Goal: Task Accomplishment & Management: Complete application form

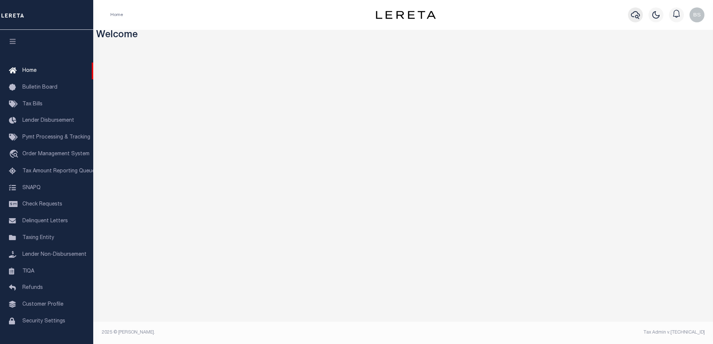
click at [636, 13] on icon "button" at bounding box center [635, 14] width 9 height 9
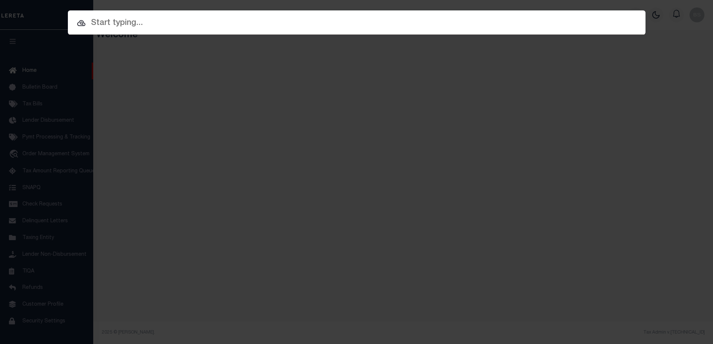
click at [246, 21] on input "text" at bounding box center [356, 23] width 577 height 13
drag, startPoint x: 95, startPoint y: 23, endPoint x: 102, endPoint y: 24, distance: 7.2
click at [98, 24] on input "text" at bounding box center [356, 23] width 577 height 13
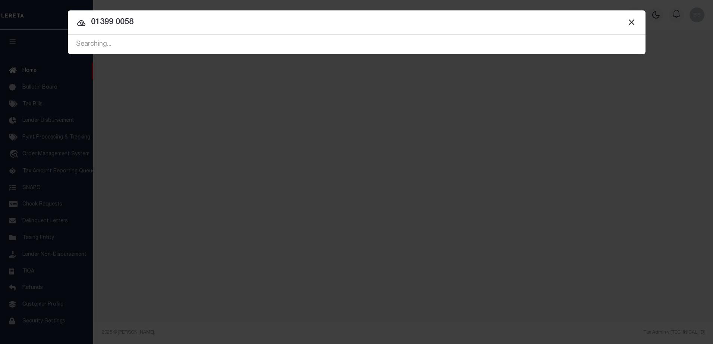
type input "01399 0058"
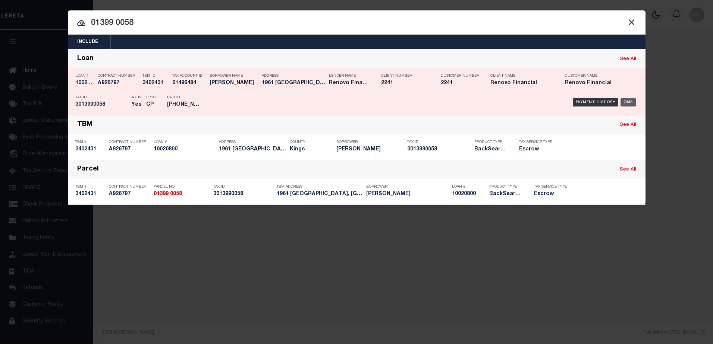
click at [625, 101] on div "OMS" at bounding box center [627, 102] width 15 height 8
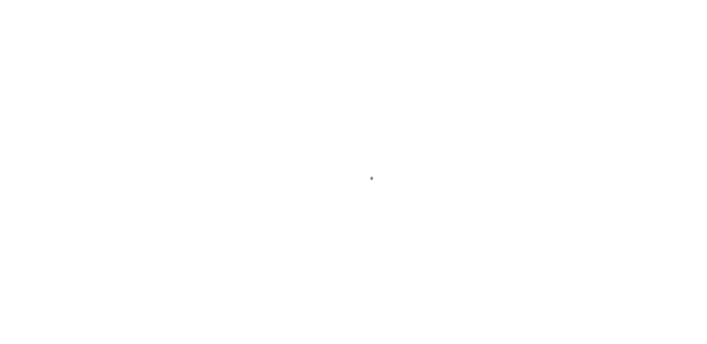
select select "25067"
select select "10"
select select "Escrow"
type input "1961 [GEOGRAPHIC_DATA]"
type input "01399 0058"
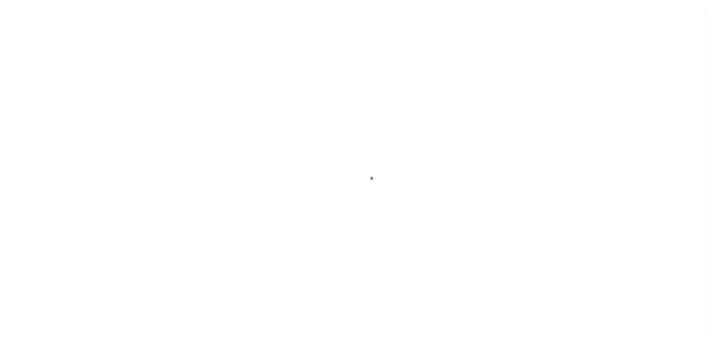
type input "[GEOGRAPHIC_DATA]"
type input "a0kUS000007eNef"
type input "NY"
select select
type textarea "Liability Limited to Customer Provided Parcel"
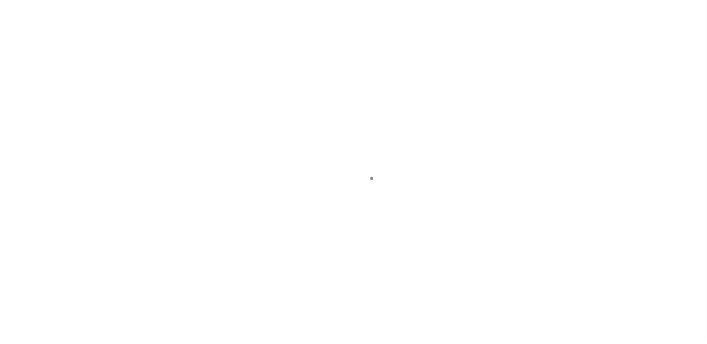
select select
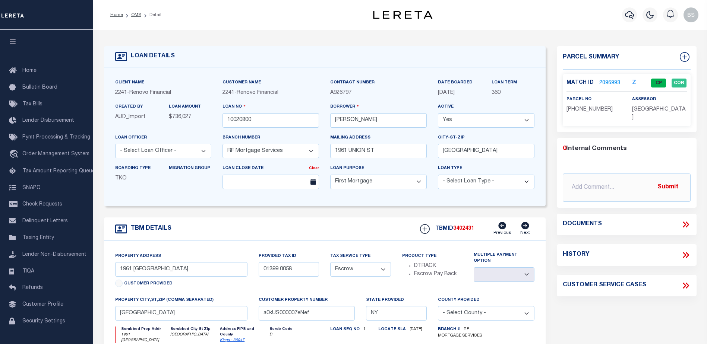
click at [614, 81] on link "2096993" at bounding box center [609, 83] width 21 height 8
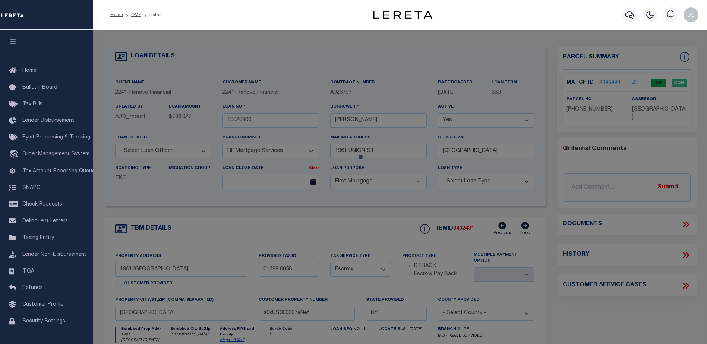
checkbox input "false"
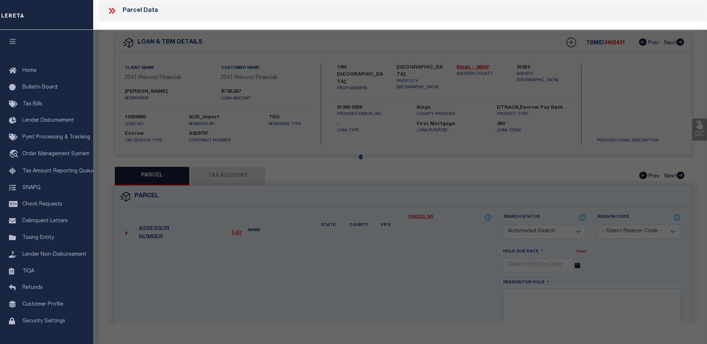
select select "CP"
type input "[PERSON_NAME]"
select select "AGW"
select select
type input "1961 [GEOGRAPHIC_DATA]"
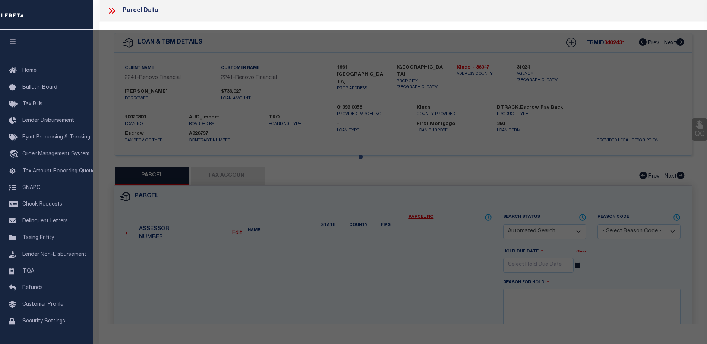
type input "[GEOGRAPHIC_DATA]"
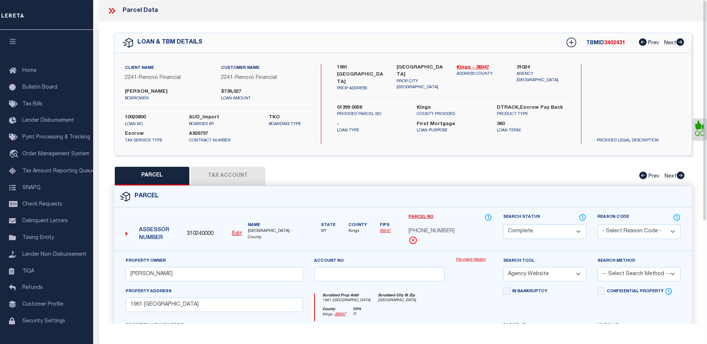
click at [462, 259] on link "Payment History" at bounding box center [474, 260] width 36 height 6
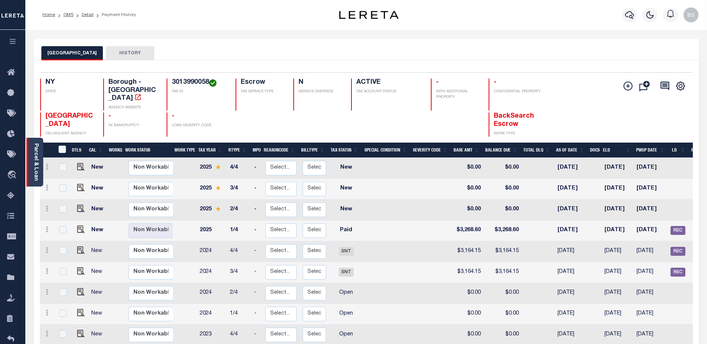
click at [35, 155] on link "Parcel & Loan" at bounding box center [35, 162] width 5 height 38
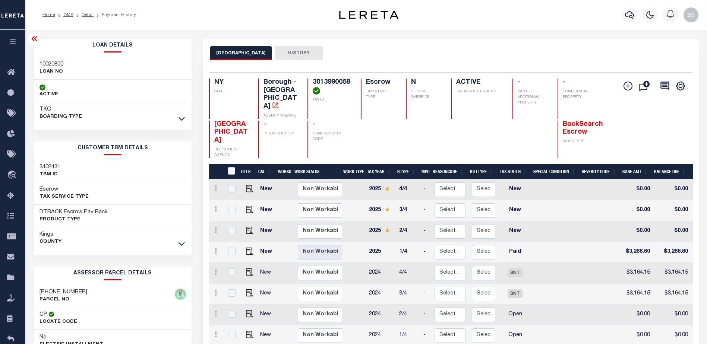
click at [187, 120] on div "TKO BOARDING TYPE" at bounding box center [113, 113] width 158 height 22
click at [179, 119] on icon at bounding box center [181, 119] width 6 height 8
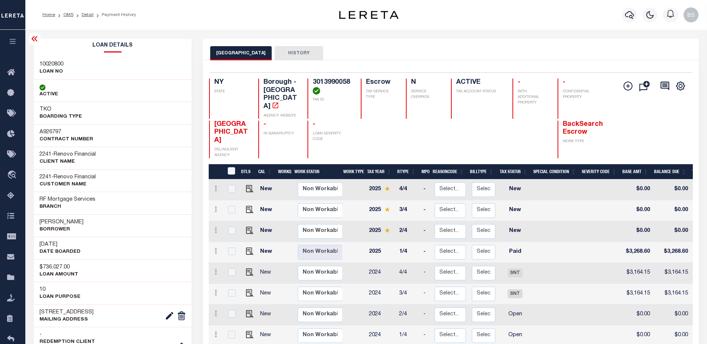
click at [34, 37] on icon at bounding box center [34, 38] width 6 height 5
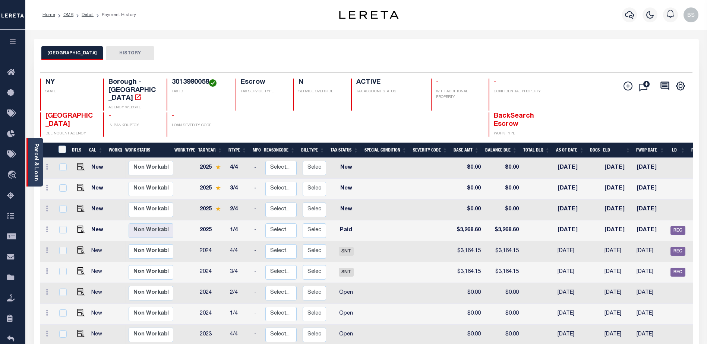
click at [36, 162] on link "Parcel & Loan" at bounding box center [35, 162] width 5 height 38
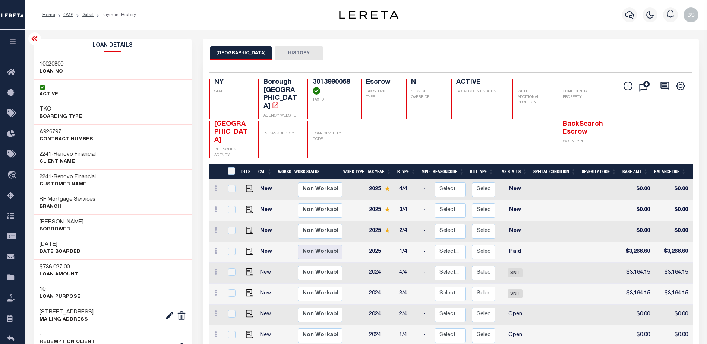
click at [37, 34] on div at bounding box center [34, 38] width 13 height 13
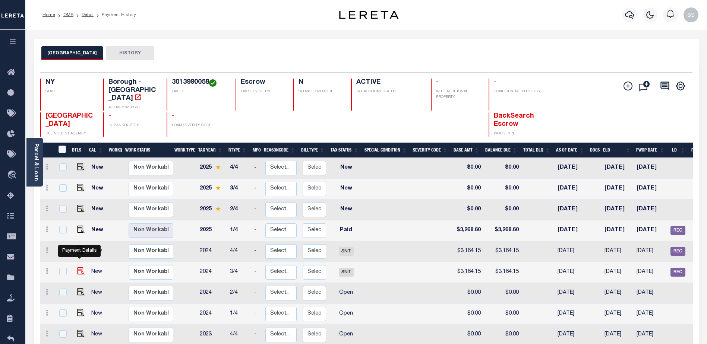
click at [79, 268] on img "" at bounding box center [80, 271] width 7 height 7
checkbox input "true"
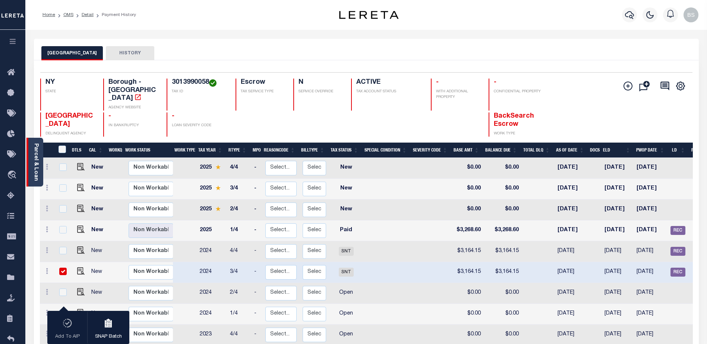
click at [34, 153] on link "Parcel & Loan" at bounding box center [35, 162] width 5 height 38
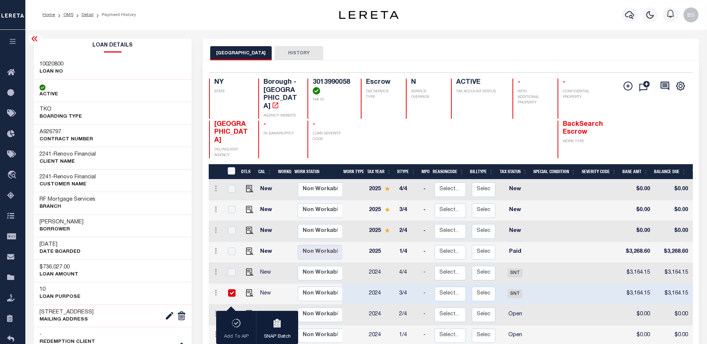
click at [35, 36] on icon at bounding box center [34, 38] width 9 height 9
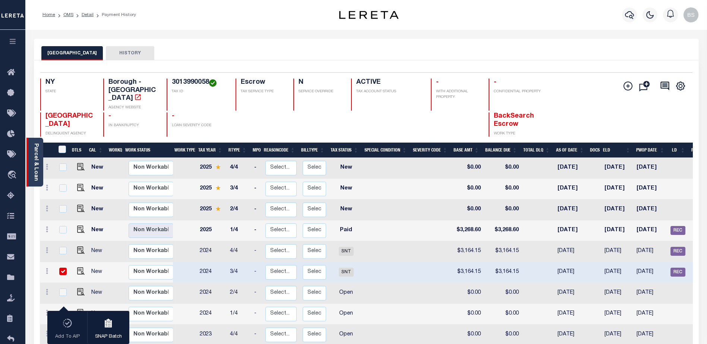
click at [39, 144] on div "Parcel & Loan" at bounding box center [34, 162] width 17 height 49
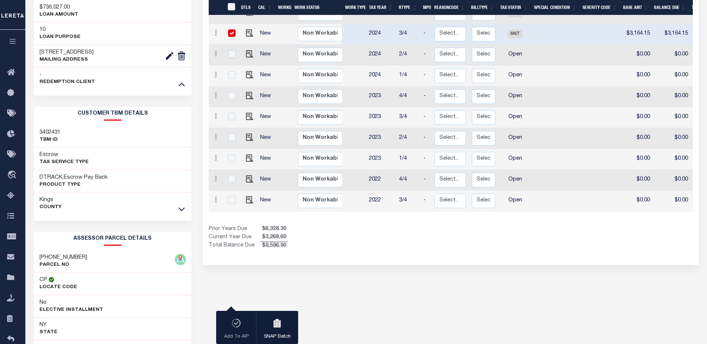
scroll to position [261, 0]
click at [181, 209] on icon at bounding box center [181, 209] width 6 height 8
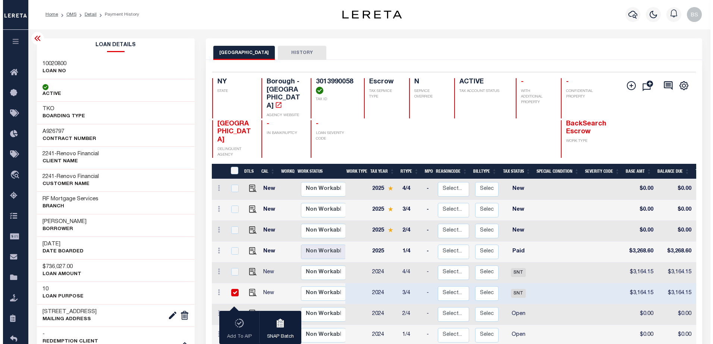
scroll to position [0, 0]
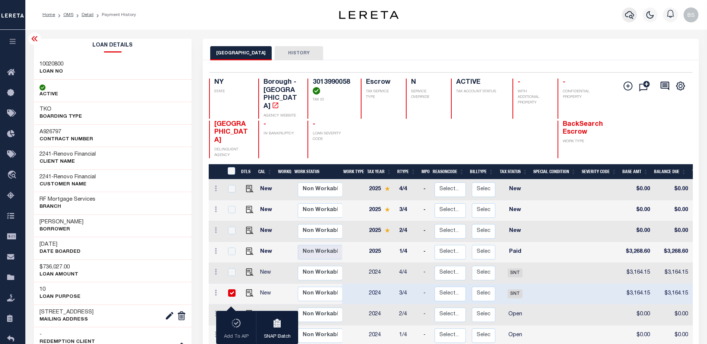
click at [626, 16] on icon "button" at bounding box center [629, 14] width 9 height 9
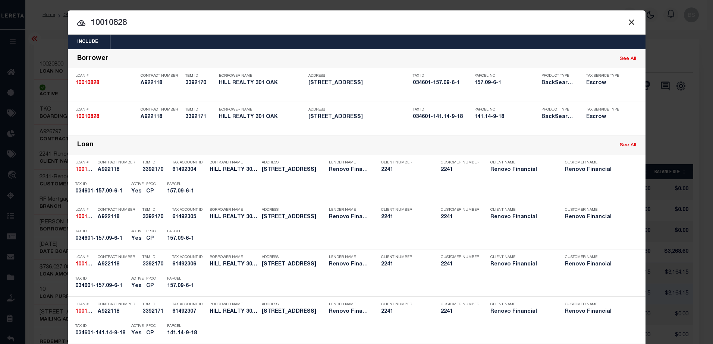
click at [137, 21] on input "10010828" at bounding box center [356, 23] width 577 height 13
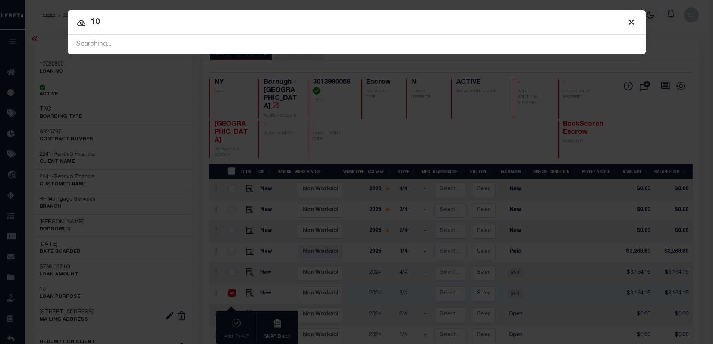
type input "1"
type input "1961 Union"
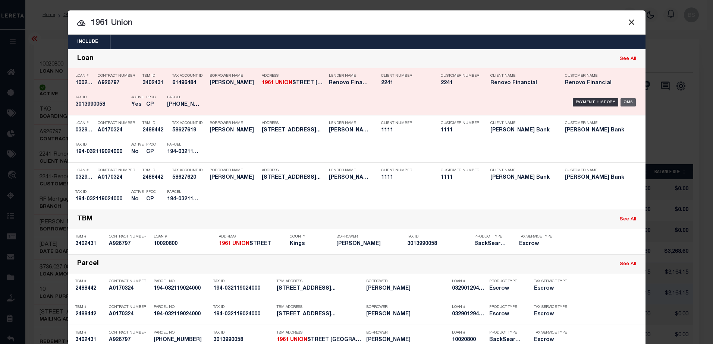
click at [629, 102] on div "OMS" at bounding box center [627, 102] width 15 height 8
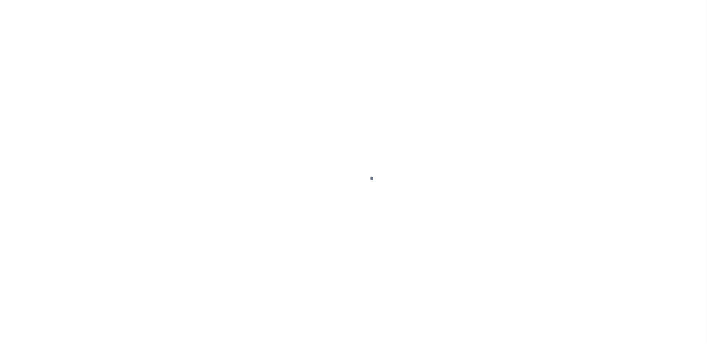
select select "SNT"
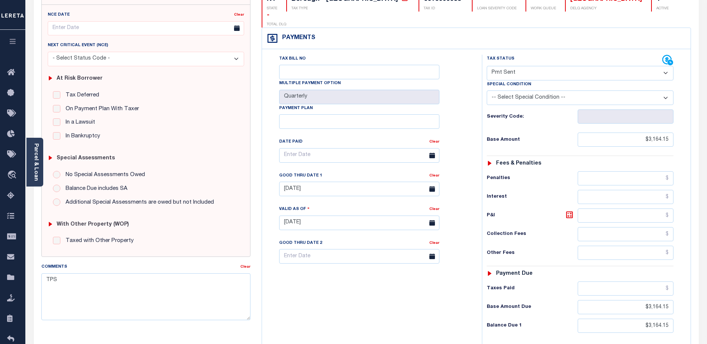
scroll to position [75, 0]
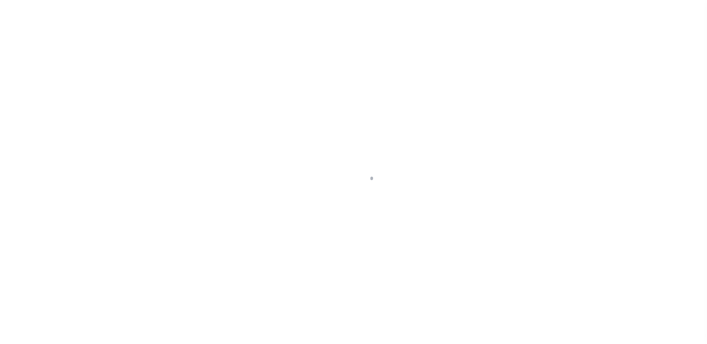
select select "10"
select select "Escrow"
type input "1961 [GEOGRAPHIC_DATA]"
type input "01399 0058"
type input "[GEOGRAPHIC_DATA]"
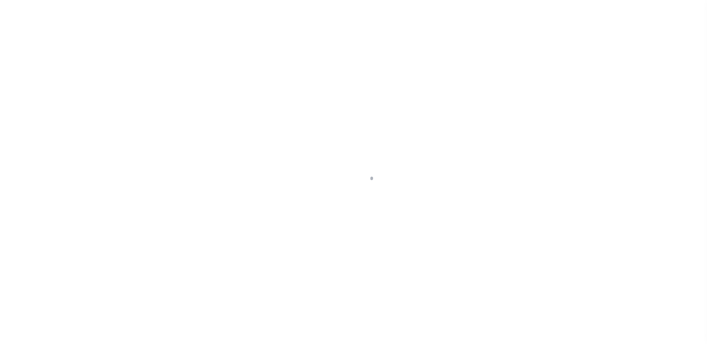
type input "a0kUS000007eNef"
type input "NY"
select select
type textarea "Liability Limited to Customer Provided Parcel"
select select "25067"
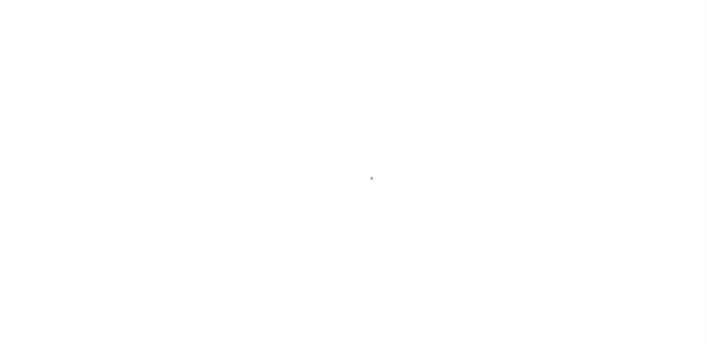
select select
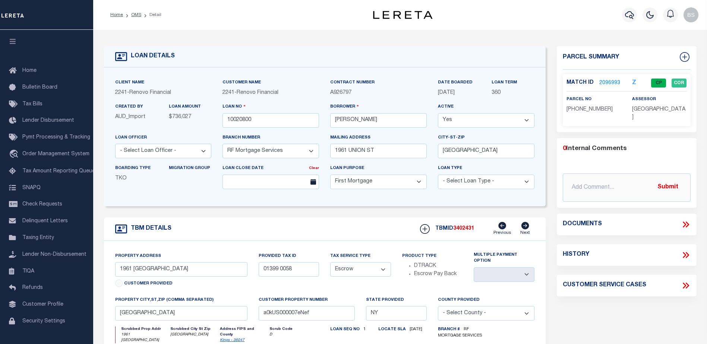
click at [605, 83] on link "2096993" at bounding box center [609, 83] width 21 height 8
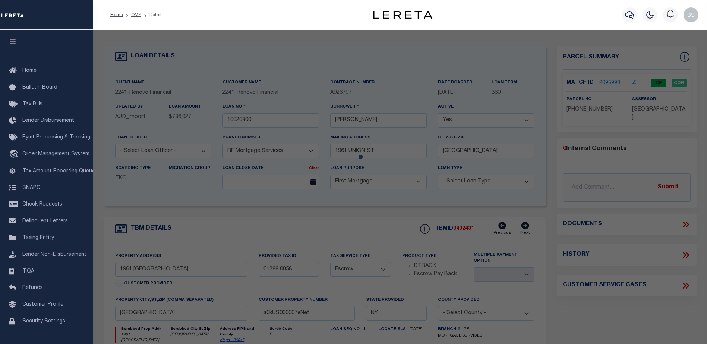
checkbox input "false"
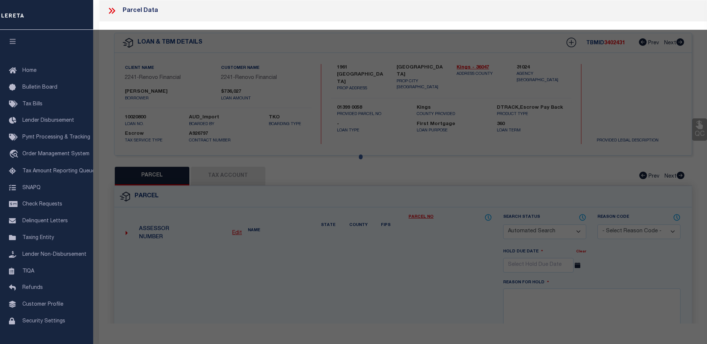
select select "CP"
type input "[PERSON_NAME]"
select select "AGW"
select select
type input "1961 [GEOGRAPHIC_DATA]"
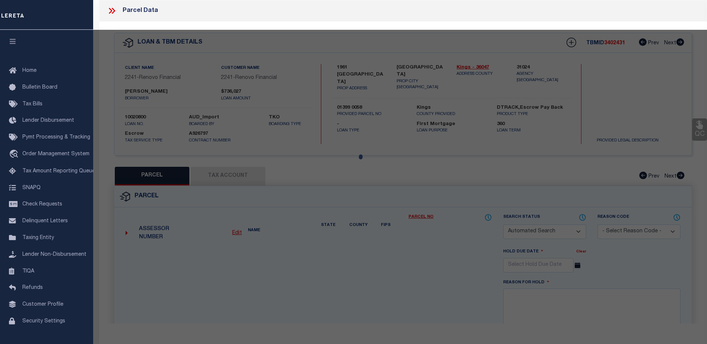
type input "[GEOGRAPHIC_DATA]"
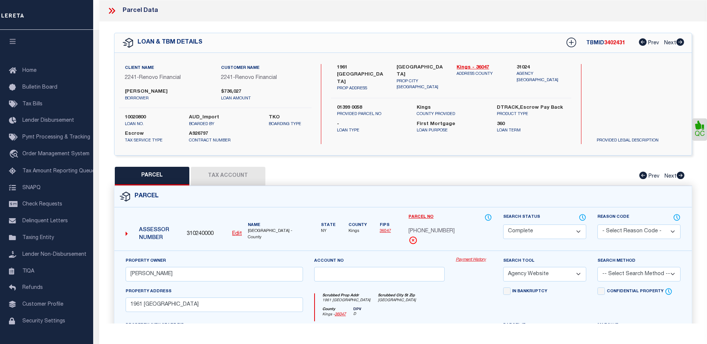
click at [473, 258] on link "Payment History" at bounding box center [474, 260] width 36 height 6
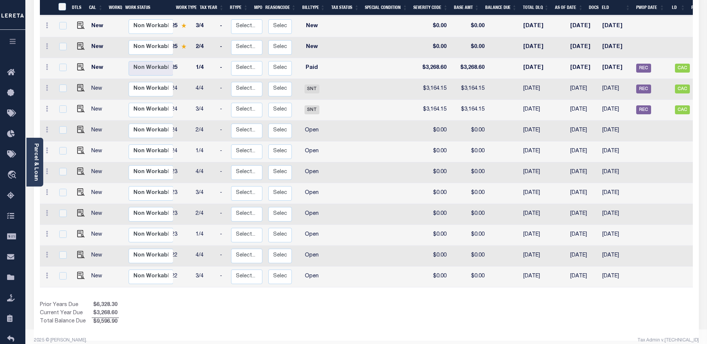
scroll to position [0, 75]
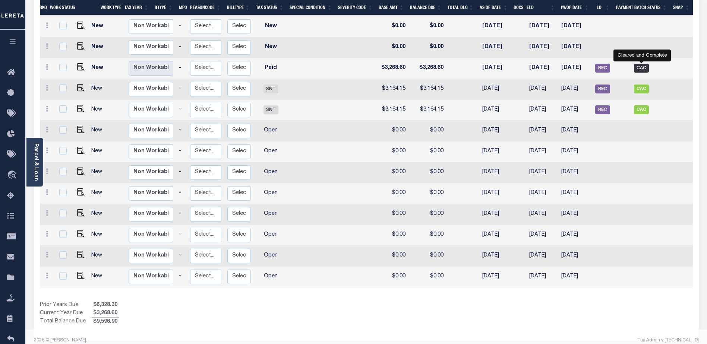
click at [643, 64] on span "CAC" at bounding box center [641, 68] width 15 height 9
checkbox input "true"
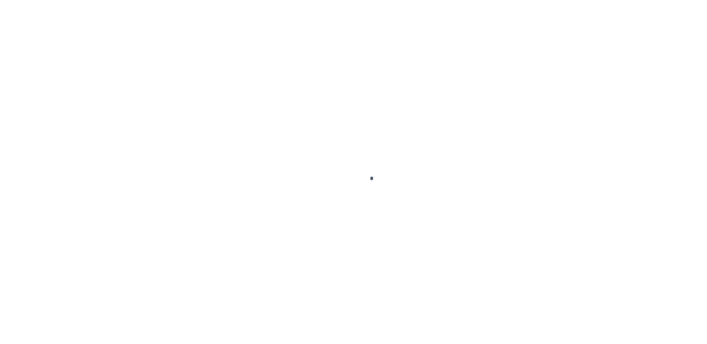
select select "CAC"
select select "TRA"
select select "Urbina, Matthew"
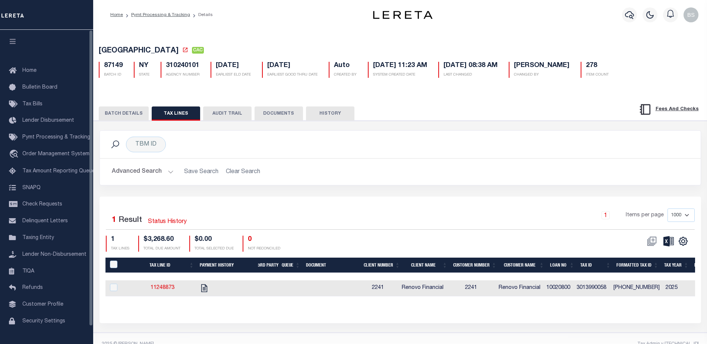
click at [117, 114] on button "BATCH DETAILS" at bounding box center [124, 114] width 50 height 14
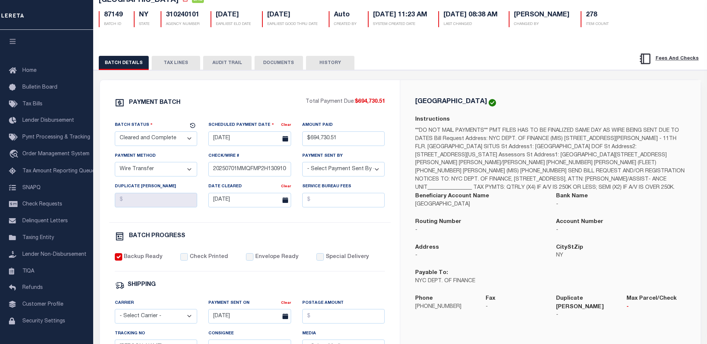
scroll to position [75, 0]
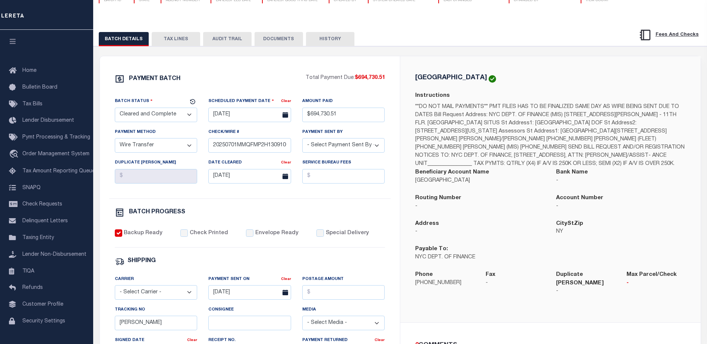
click at [170, 42] on button "TAX LINES" at bounding box center [176, 39] width 48 height 14
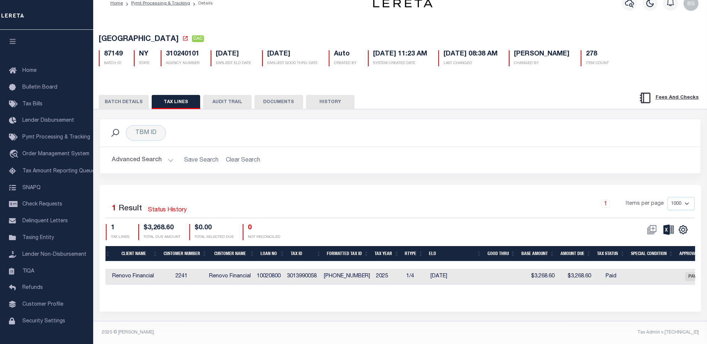
scroll to position [0, 0]
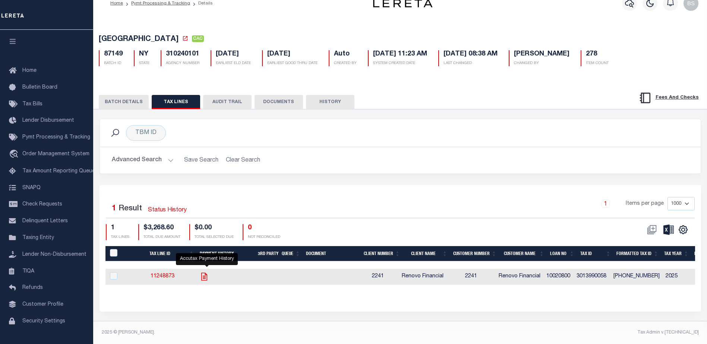
click at [206, 273] on icon "" at bounding box center [204, 277] width 6 height 8
checkbox input "true"
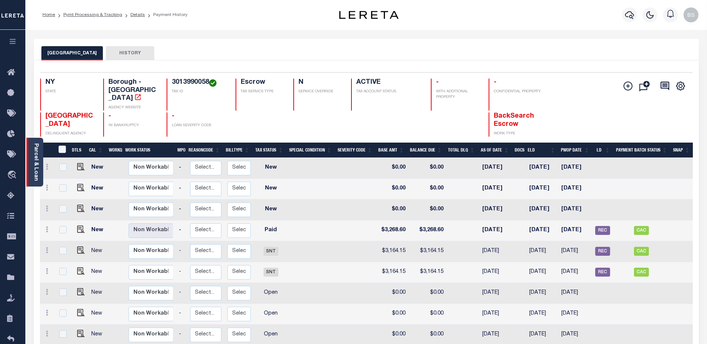
click at [32, 144] on div "Parcel & Loan" at bounding box center [34, 162] width 17 height 49
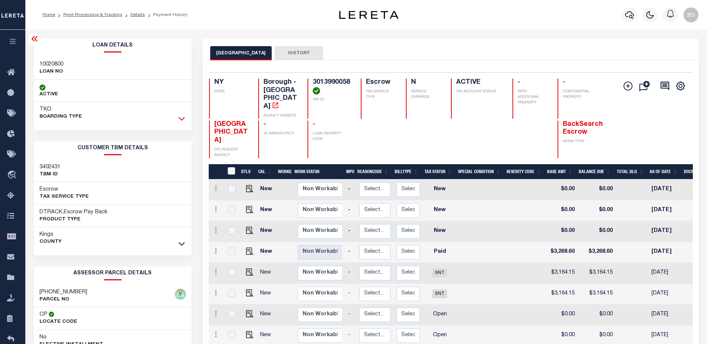
click at [183, 119] on icon at bounding box center [181, 119] width 6 height 8
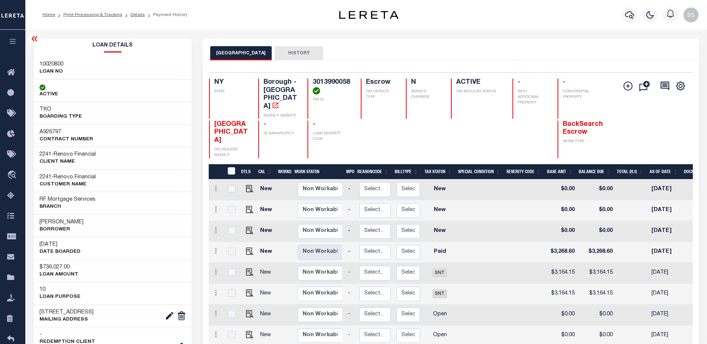
click at [37, 36] on icon at bounding box center [34, 38] width 9 height 9
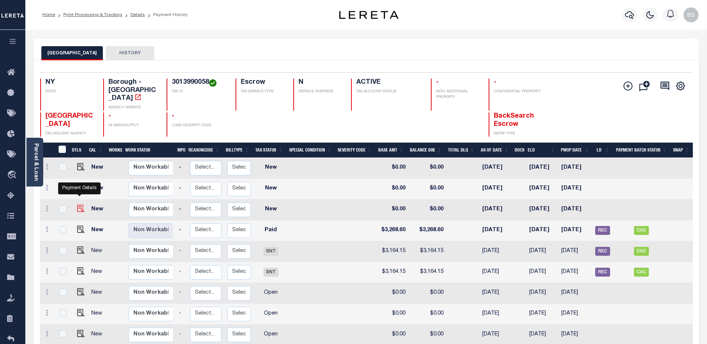
click at [77, 205] on img "" at bounding box center [80, 208] width 7 height 7
checkbox input "true"
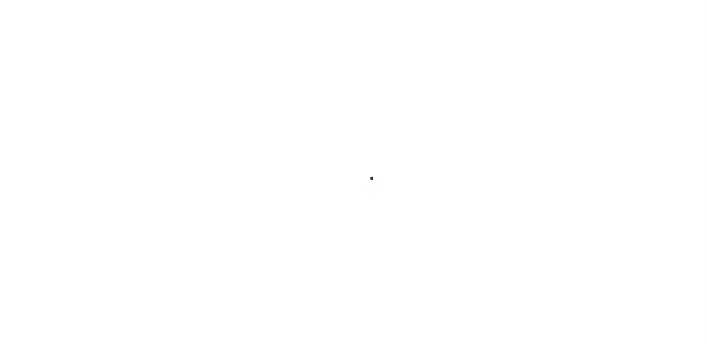
checkbox input "false"
type input "Quarterly"
type input "[DATE]"
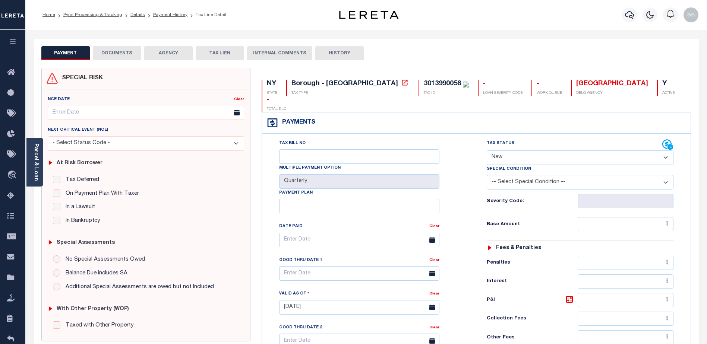
click at [663, 151] on select "- Select Status Code - Open Due/Unpaid Paid Incomplete No Tax Due Internal Refu…" at bounding box center [580, 158] width 187 height 15
select select "DUE"
click at [487, 151] on select "- Select Status Code - Open Due/Unpaid Paid Incomplete No Tax Due Internal Refu…" at bounding box center [580, 158] width 187 height 15
type input "[DATE]"
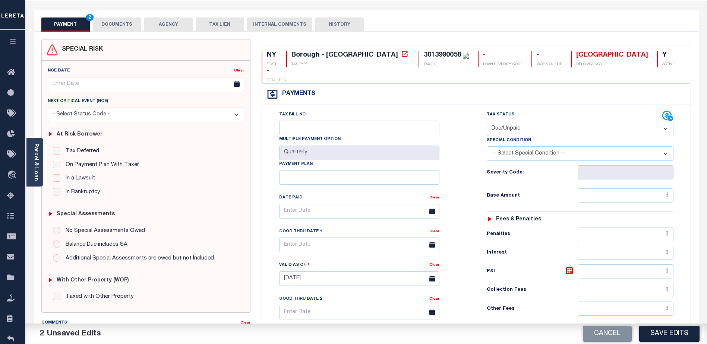
scroll to position [37, 0]
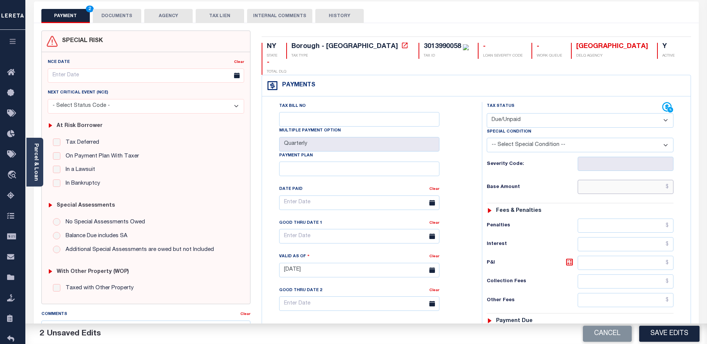
click at [645, 180] on input "text" at bounding box center [626, 187] width 96 height 14
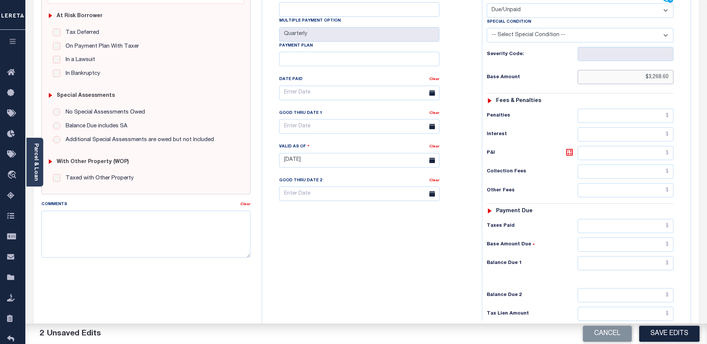
scroll to position [149, 0]
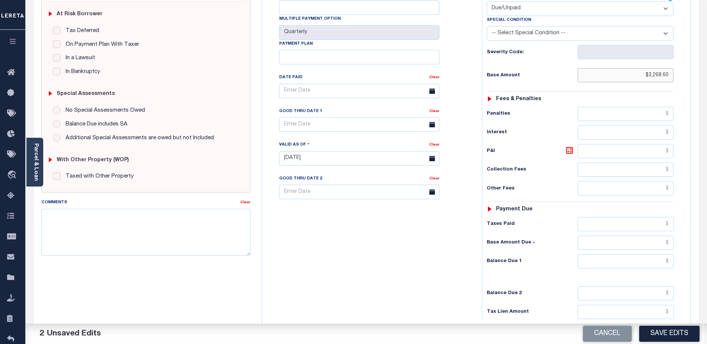
type input "$3,268.60"
click at [631, 255] on input "text" at bounding box center [626, 262] width 96 height 14
type input "$3,268.60"
click at [85, 231] on textarea "Comments" at bounding box center [145, 232] width 209 height 47
click at [68, 217] on textarea "Comments" at bounding box center [145, 232] width 209 height 47
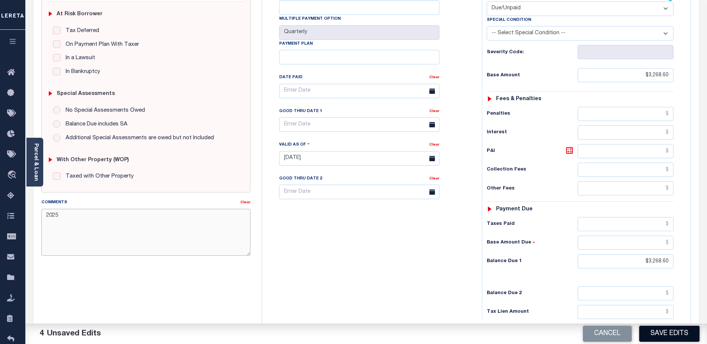
type textarea "2025"
click at [674, 332] on button "Save Edits" at bounding box center [669, 334] width 60 height 16
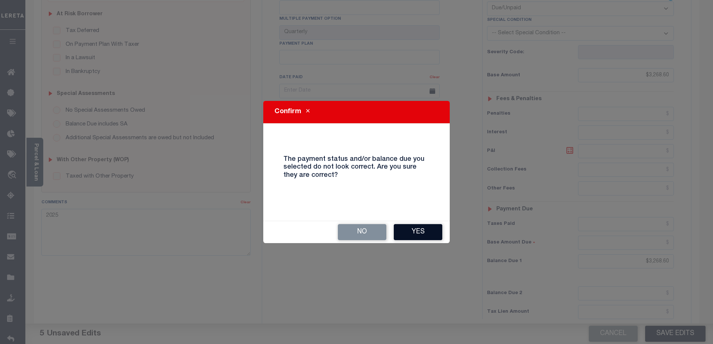
click at [422, 232] on button "Yes" at bounding box center [418, 232] width 48 height 16
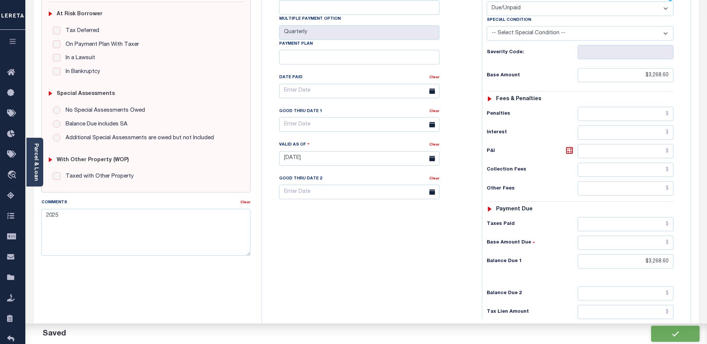
checkbox input "false"
type input "$3,268.6"
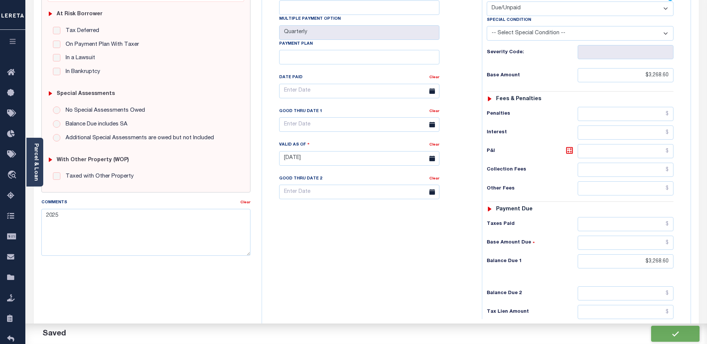
type input "$3,268.6"
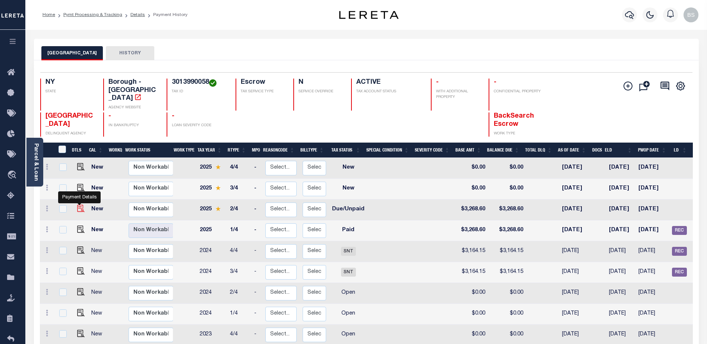
click at [78, 205] on img "" at bounding box center [80, 208] width 7 height 7
checkbox input "true"
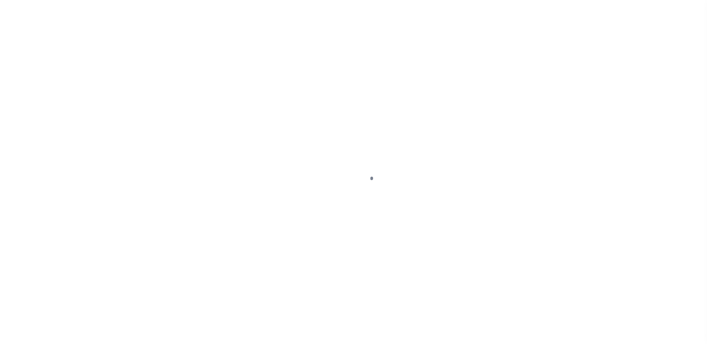
select select "DUE"
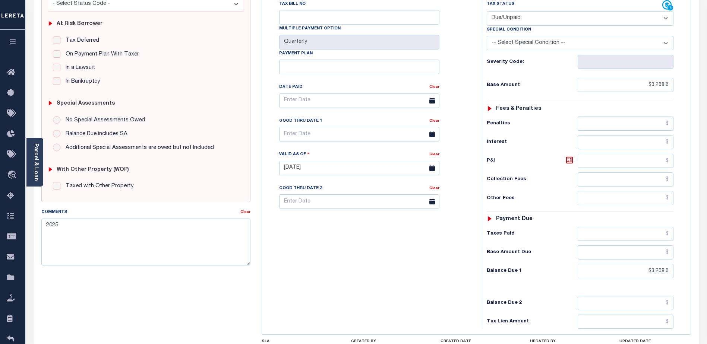
scroll to position [186, 0]
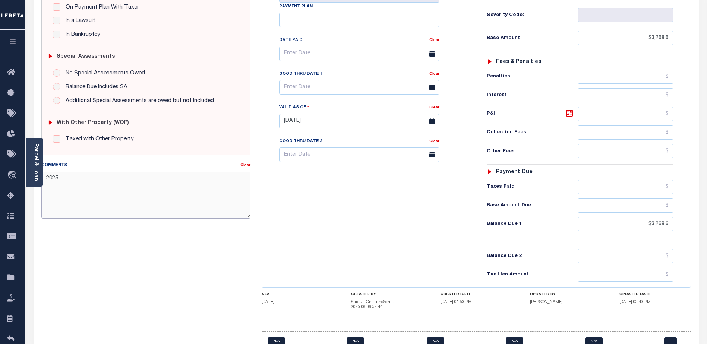
click at [79, 181] on textarea "2025" at bounding box center [145, 195] width 209 height 47
type textarea "2025 2nd installment Real Estate Taxe Base $3268.60 due by [DATE]"
click at [215, 259] on div "SPECIAL RISK NCE Date Clear - Select Status Code -" at bounding box center [146, 123] width 220 height 484
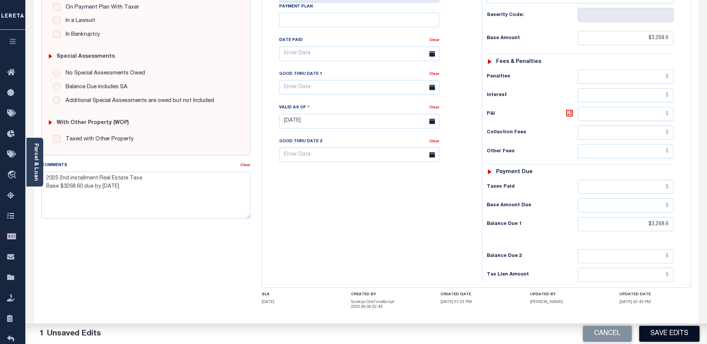
click at [684, 332] on button "Save Edits" at bounding box center [669, 334] width 60 height 16
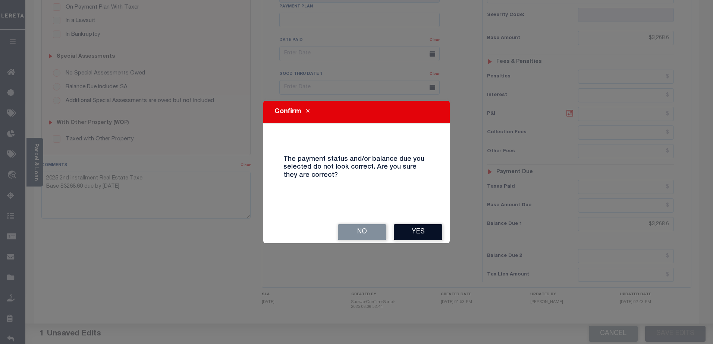
click at [416, 236] on button "Yes" at bounding box center [418, 232] width 48 height 16
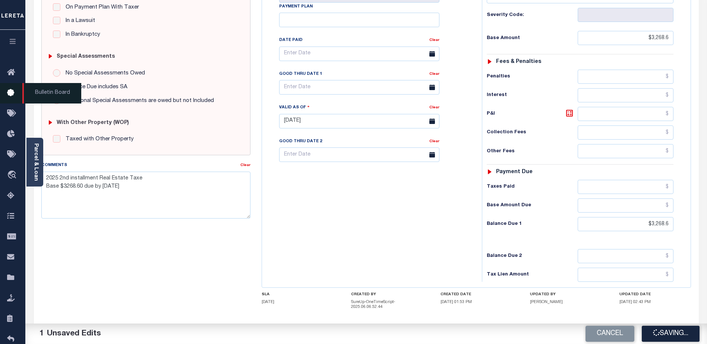
checkbox input "false"
type textarea "2025 2nd installment Real Estate Taxe Base $3268.60 due by [DATE]"
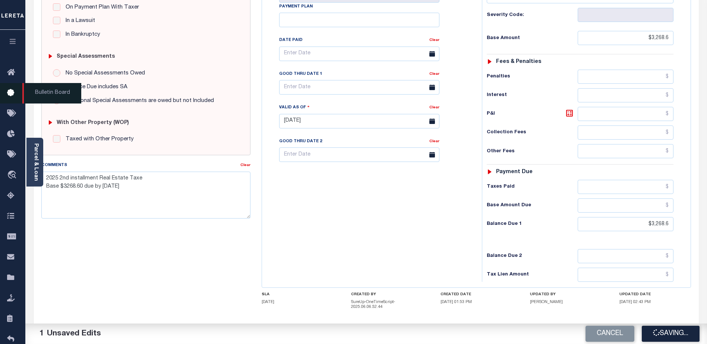
type input "$3,268.6"
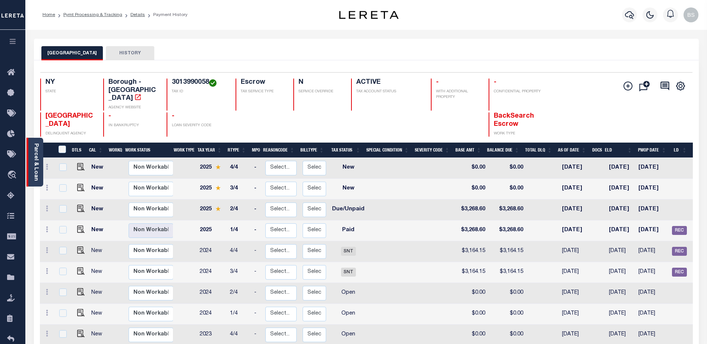
click at [38, 157] on link "Parcel & Loan" at bounding box center [35, 162] width 5 height 38
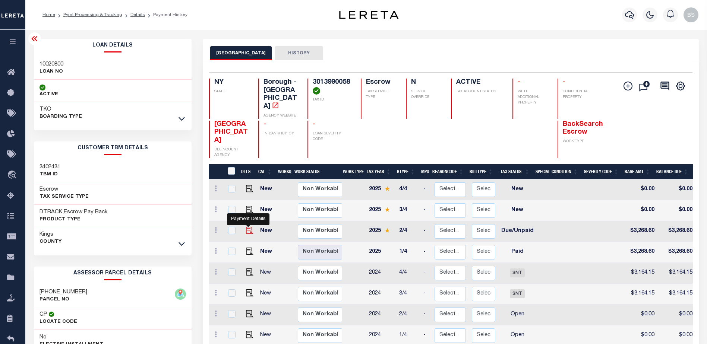
click at [251, 227] on img "" at bounding box center [249, 230] width 7 height 7
checkbox input "true"
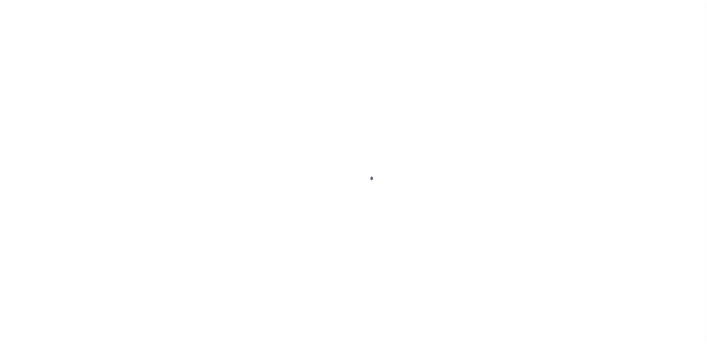
select select "DUE"
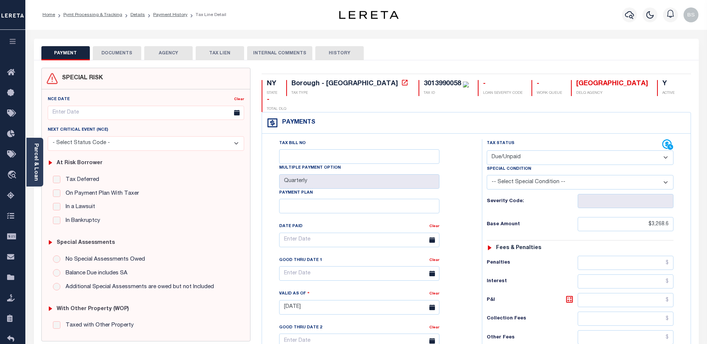
click at [116, 53] on button "DOCUMENTS" at bounding box center [117, 53] width 48 height 14
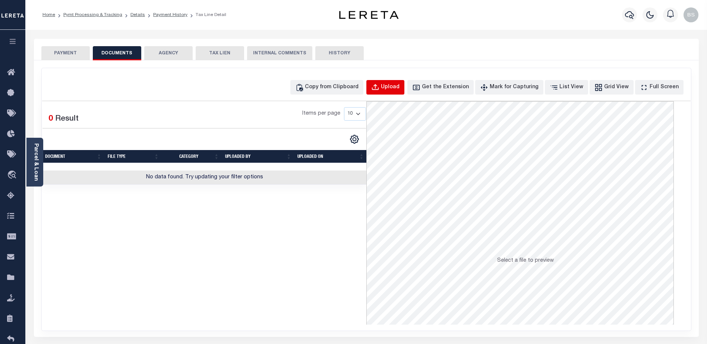
click at [399, 86] on div "Upload" at bounding box center [390, 87] width 19 height 8
select select "POP"
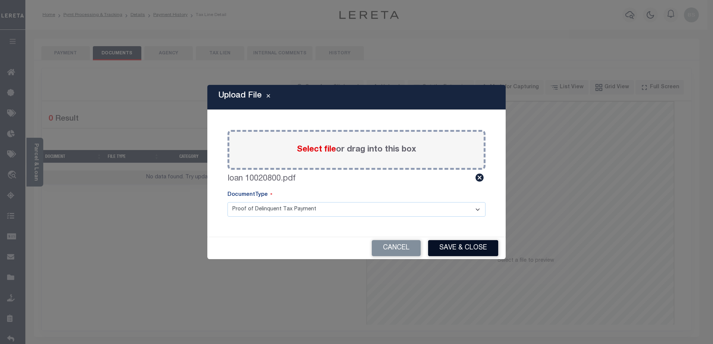
click at [464, 247] on button "Save & Close" at bounding box center [463, 248] width 70 height 16
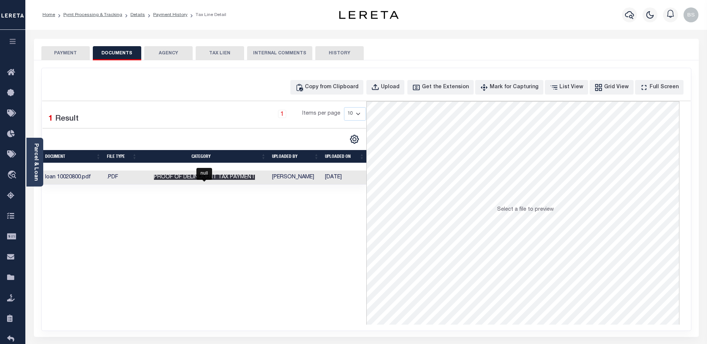
click at [168, 178] on span "Proof of Delinquent Tax Payment" at bounding box center [204, 177] width 101 height 5
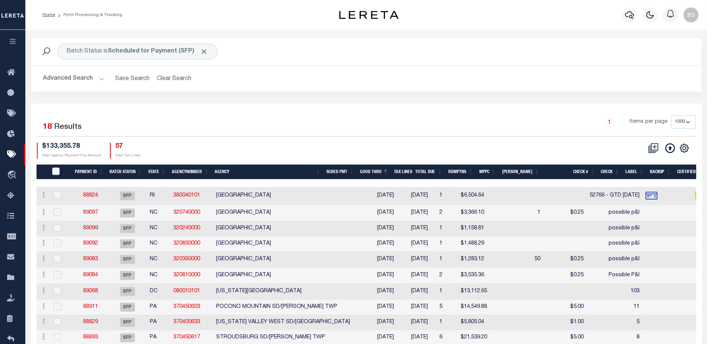
select select "1000"
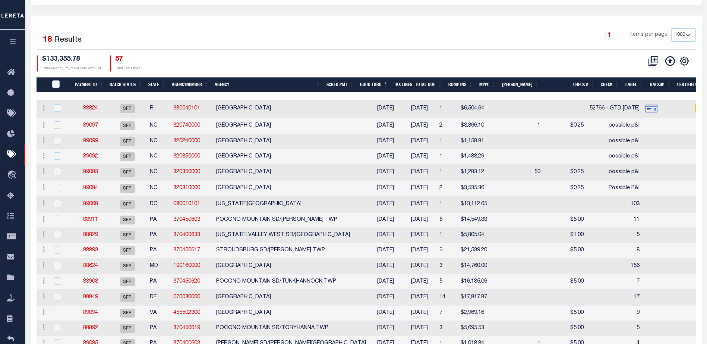
scroll to position [87, 0]
select select "RFP"
type input "$4,584.32"
select select "CHK"
type input "53063"
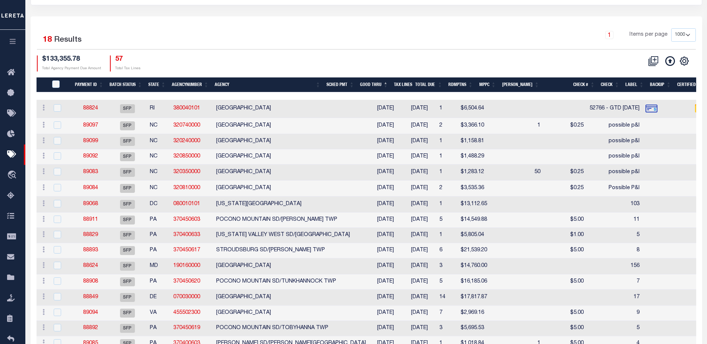
select select "Starek, Barbara"
checkbox input "true"
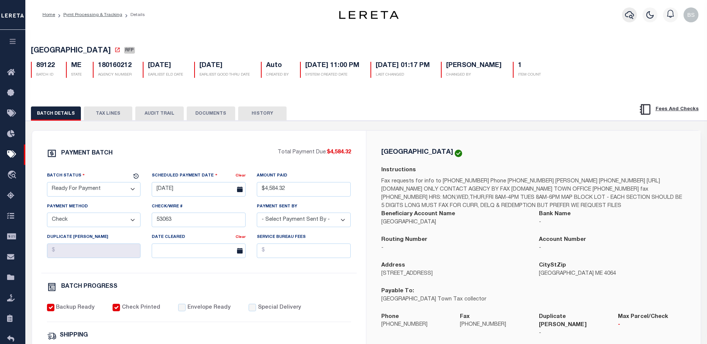
click at [631, 14] on icon "button" at bounding box center [629, 14] width 9 height 9
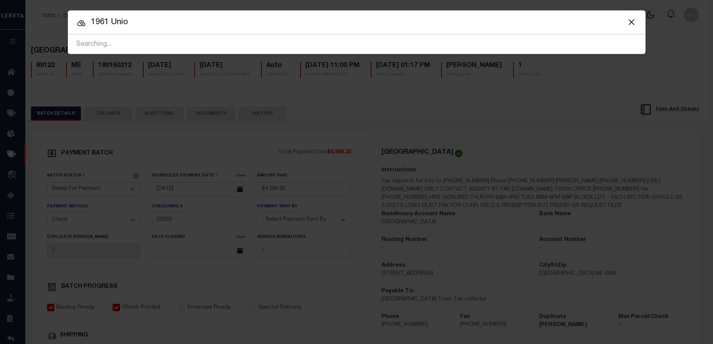
type input "1961 Union"
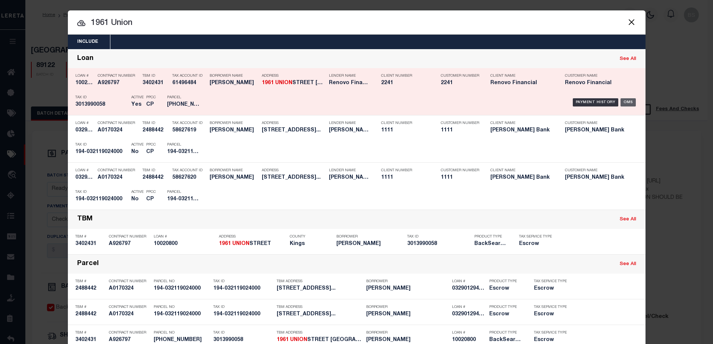
click at [628, 105] on div "OMS" at bounding box center [627, 102] width 15 height 8
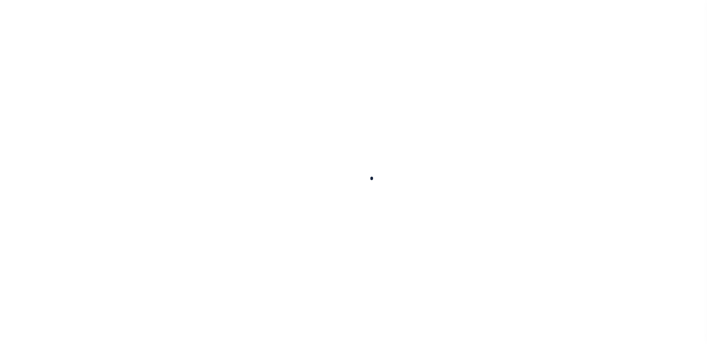
type input "10020800"
type input "[PERSON_NAME]"
select select
type input "1961 UNION ST"
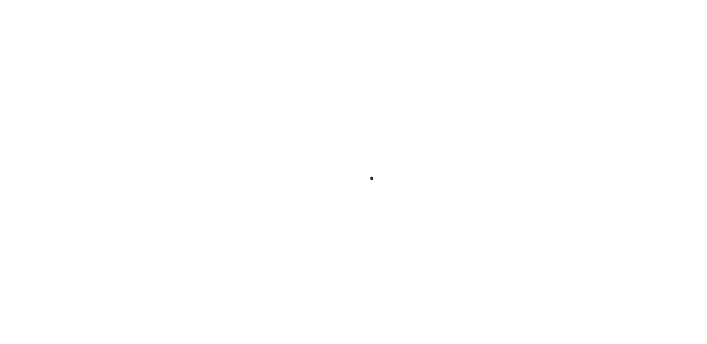
type input "BROOKLYN NY 11233"
select select "10"
select select "Escrow"
type input "1961 UNION STREET"
type input "01399 0058"
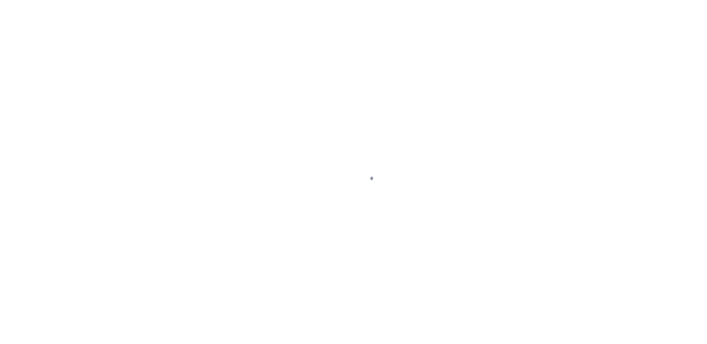
type input "BROOKLYN, NY 11233"
type input "a0kUS000007eNef"
type input "NY"
select select
type textarea "Liability Limited to Customer Provided Parcel"
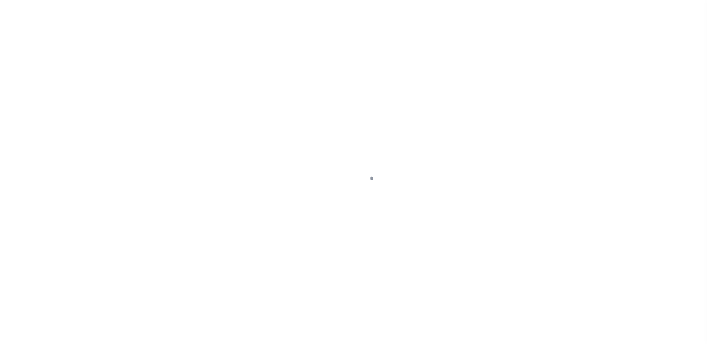
select select "25067"
select select
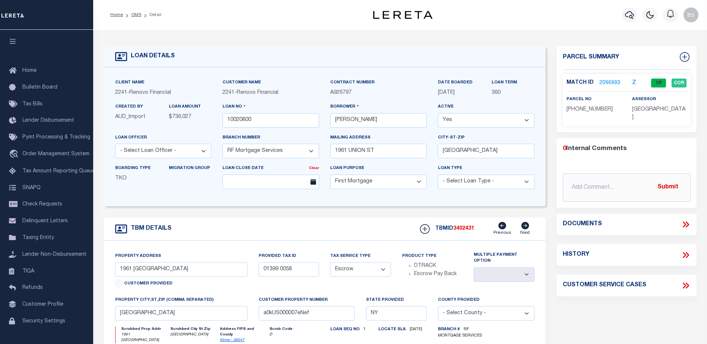
click at [607, 82] on link "2096993" at bounding box center [609, 83] width 21 height 8
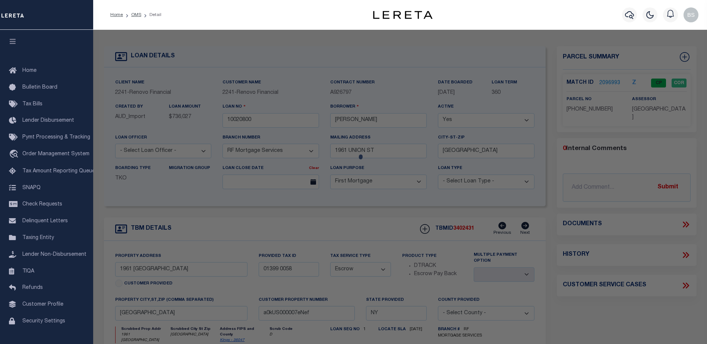
checkbox input "false"
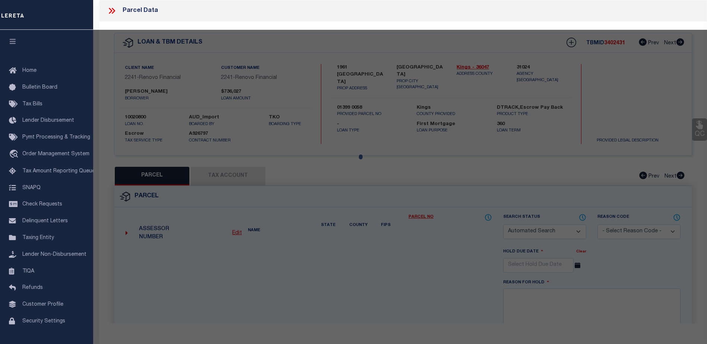
select select "CP"
type input "[PERSON_NAME]"
select select "AGW"
select select
type input "1961 [GEOGRAPHIC_DATA]"
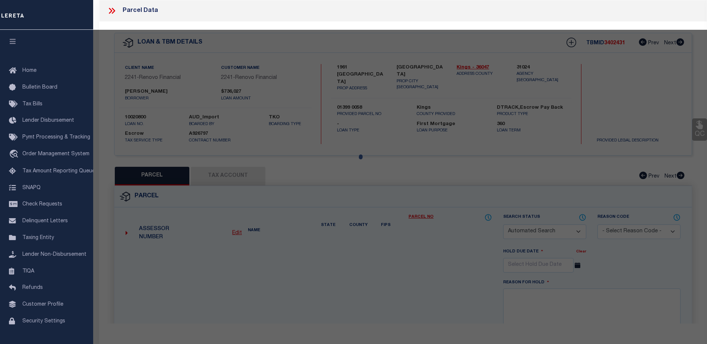
checkbox input "false"
type input "BROOKLYN, NY 11233"
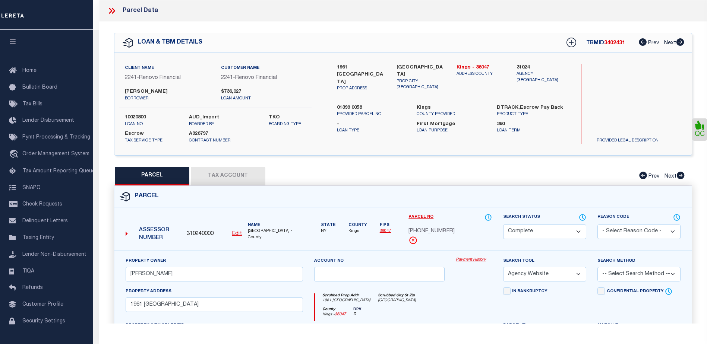
click at [476, 261] on link "Payment History" at bounding box center [474, 260] width 36 height 6
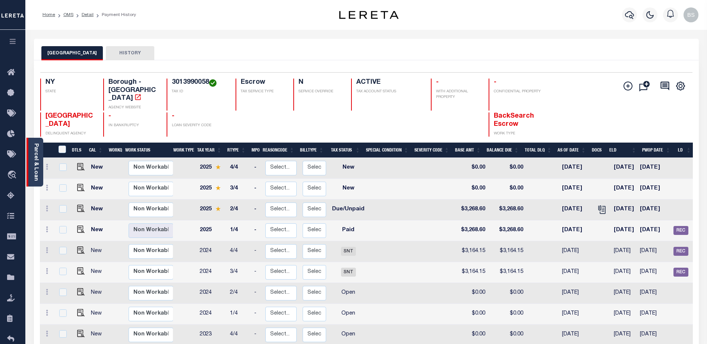
click at [32, 141] on div "Parcel & Loan" at bounding box center [34, 162] width 17 height 49
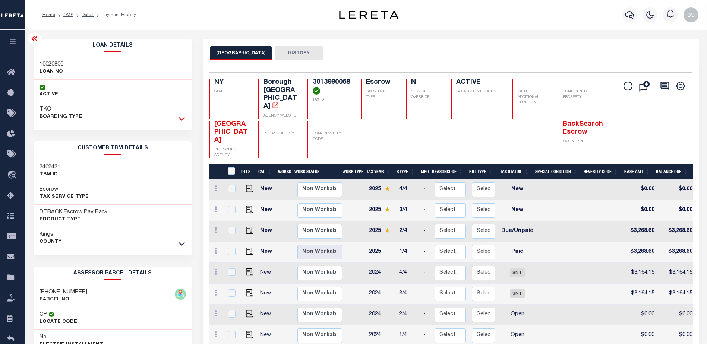
click at [184, 119] on icon at bounding box center [181, 119] width 6 height 4
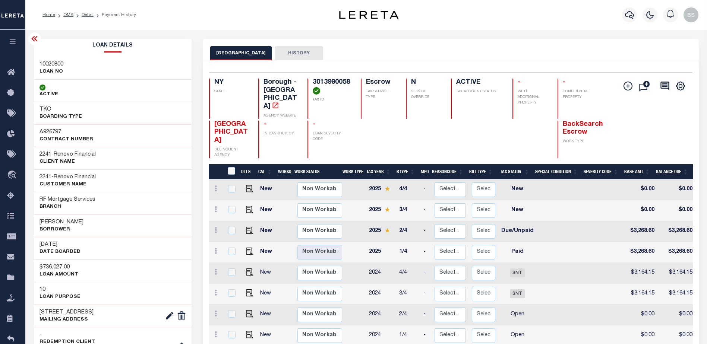
drag, startPoint x: 56, startPoint y: 152, endPoint x: 106, endPoint y: 155, distance: 50.4
click at [106, 155] on div "2241 - Renovo Financial CLIENT Name" at bounding box center [113, 158] width 158 height 23
copy h3 "Renovo Financial"
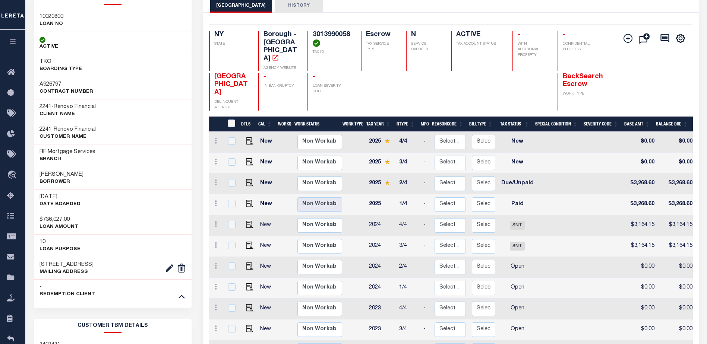
scroll to position [75, 0]
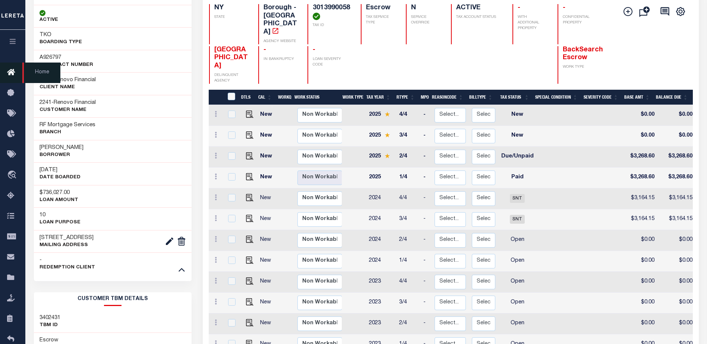
click at [10, 72] on icon at bounding box center [13, 72] width 12 height 9
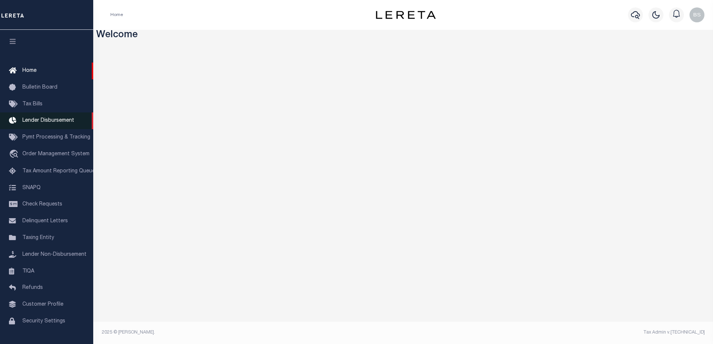
click at [50, 123] on span "Lender Disbursement" at bounding box center [48, 120] width 52 height 5
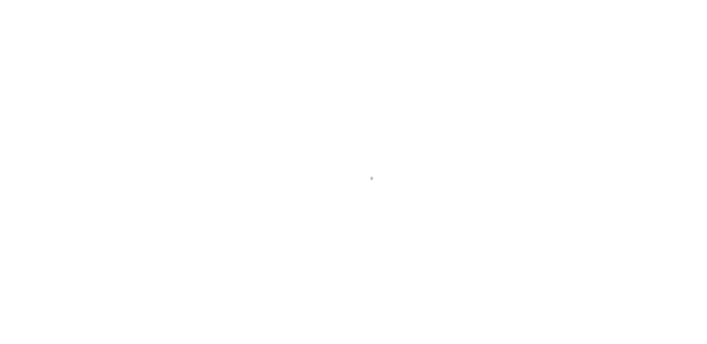
scroll to position [13, 0]
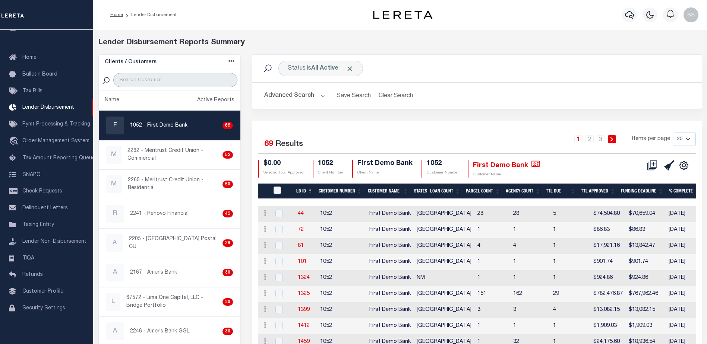
click at [155, 77] on input "search" at bounding box center [175, 80] width 124 height 14
paste input "Renovo Financial"
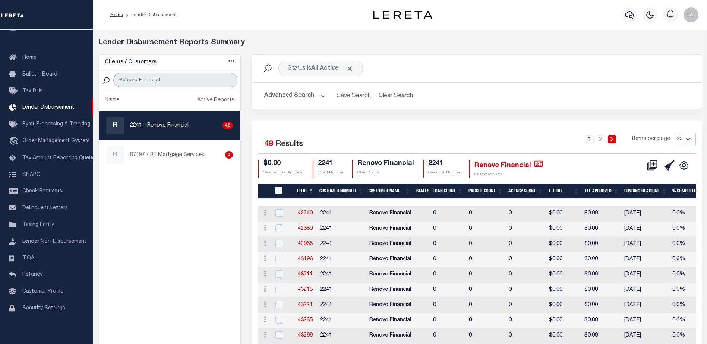
type input "Renovo Financial"
click at [173, 124] on p "2241 - Renovo Financial" at bounding box center [159, 126] width 59 height 8
checkbox input "true"
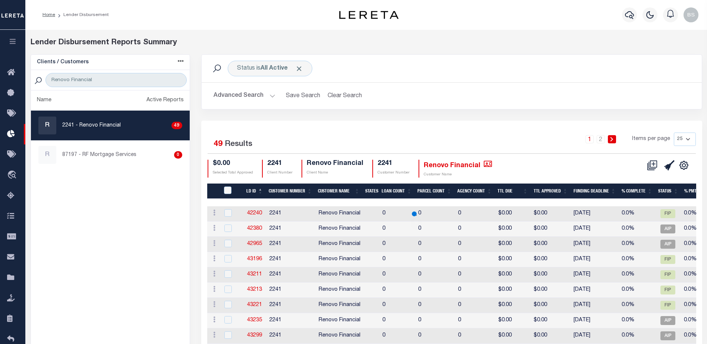
click at [689, 138] on select "25 50 100 200" at bounding box center [685, 139] width 22 height 13
select select "200"
click at [674, 133] on select "25 50 100 200" at bounding box center [685, 139] width 22 height 13
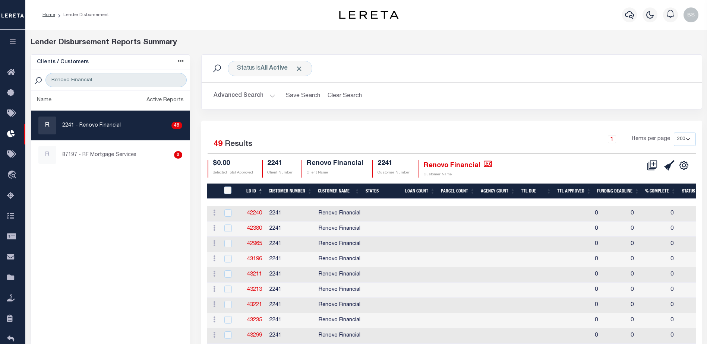
click at [653, 165] on icon "" at bounding box center [654, 164] width 4 height 4
select select "8"
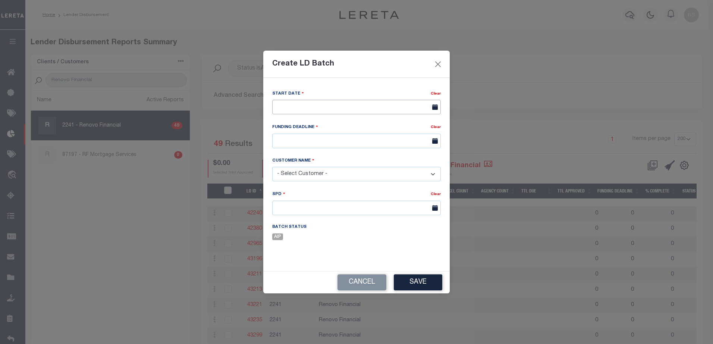
click at [313, 103] on input "text" at bounding box center [356, 107] width 168 height 15
click at [344, 147] on span "4" at bounding box center [345, 149] width 15 height 15
type input "[DATE]"
click at [341, 138] on input "text" at bounding box center [356, 141] width 168 height 15
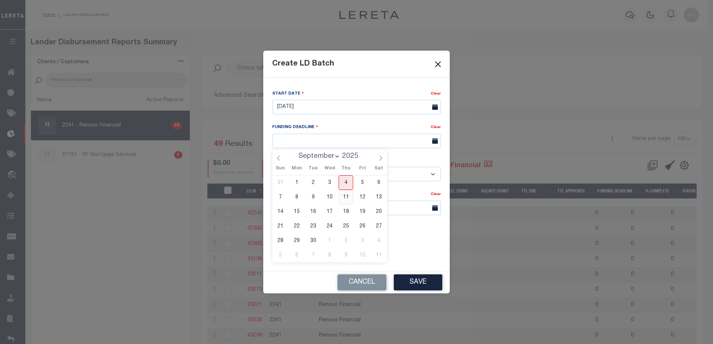
click at [347, 197] on span "11" at bounding box center [345, 197] width 15 height 15
type input "09/11/25"
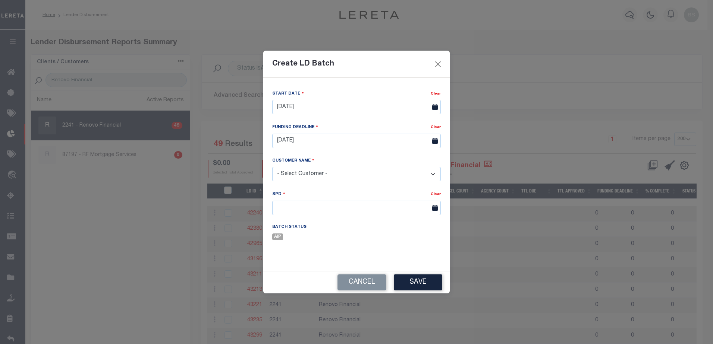
click at [370, 178] on select "- Select Customer - Accumatch - Refunds All In Credit Union Amarillo National B…" at bounding box center [356, 174] width 168 height 15
select select "2241"
click at [272, 167] on select "- Select Customer - Accumatch - Refunds All In Credit Union Amarillo National B…" at bounding box center [356, 174] width 168 height 15
click at [394, 211] on input "text" at bounding box center [356, 208] width 168 height 15
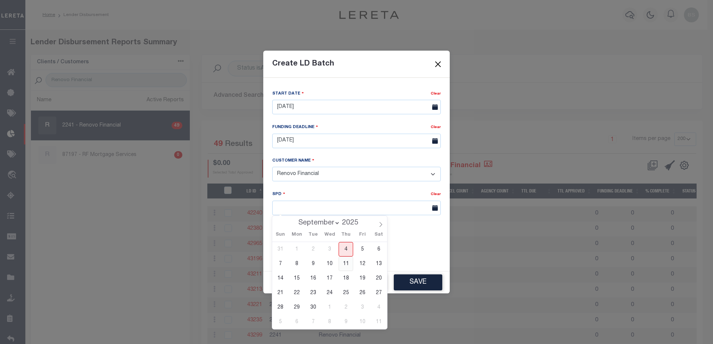
click at [348, 267] on span "11" at bounding box center [345, 264] width 15 height 15
type input "09/11/2025"
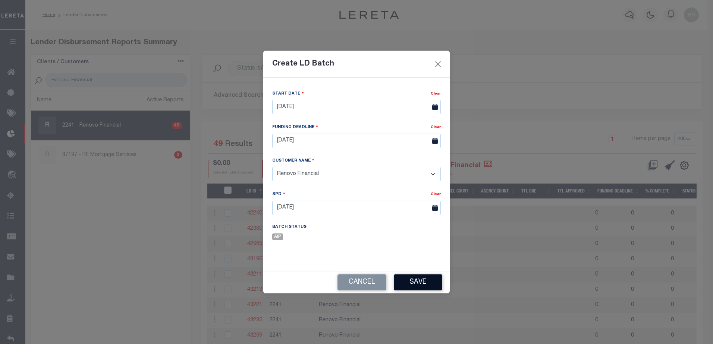
click at [428, 284] on button "Save" at bounding box center [418, 283] width 48 height 16
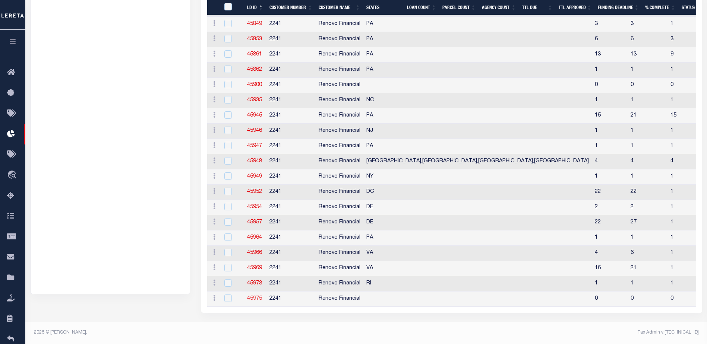
click at [253, 296] on link "45975" at bounding box center [254, 298] width 15 height 5
checkbox input "true"
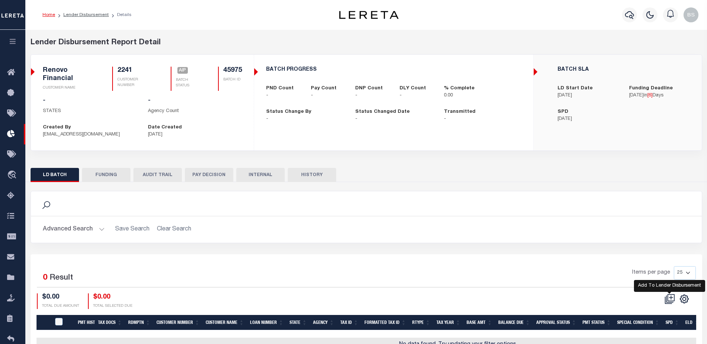
click at [673, 298] on icon at bounding box center [669, 299] width 10 height 10
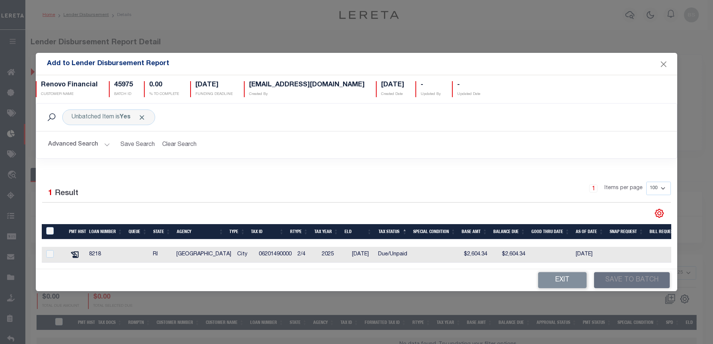
click at [107, 143] on button "Advanced Search" at bounding box center [79, 145] width 62 height 15
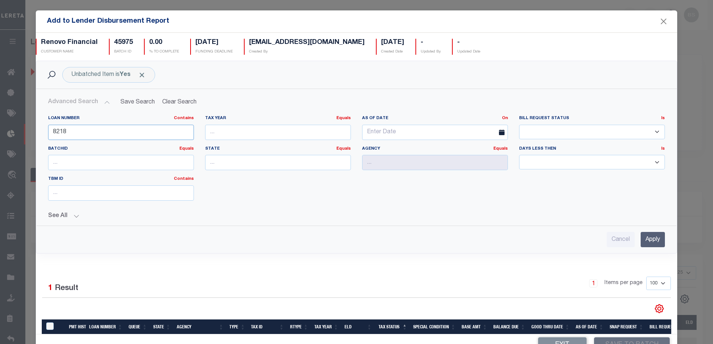
click at [120, 129] on input "8218" at bounding box center [121, 132] width 146 height 15
type input "8"
type input "10020800"
click at [641, 236] on input "Apply" at bounding box center [652, 239] width 24 height 15
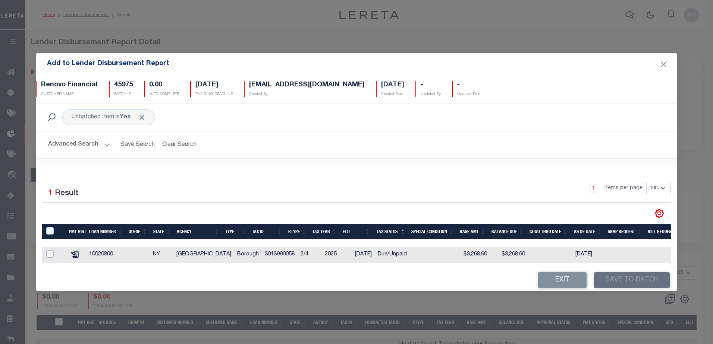
click at [47, 251] on input "checkbox" at bounding box center [49, 253] width 7 height 7
checkbox input "true"
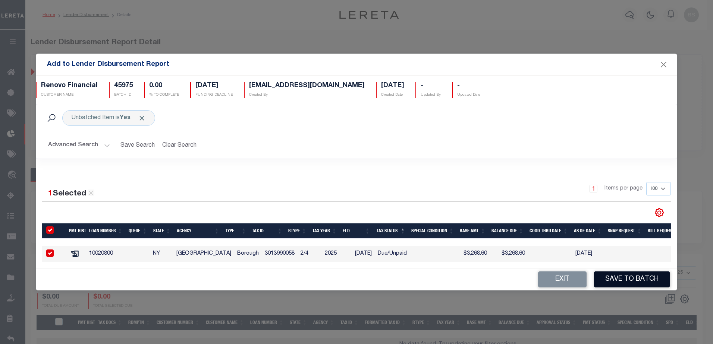
click at [625, 281] on button "Save to Batch" at bounding box center [632, 280] width 76 height 16
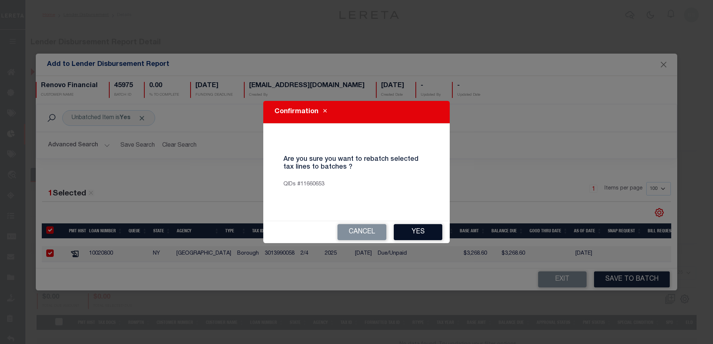
click at [410, 233] on button "Yes" at bounding box center [418, 232] width 48 height 16
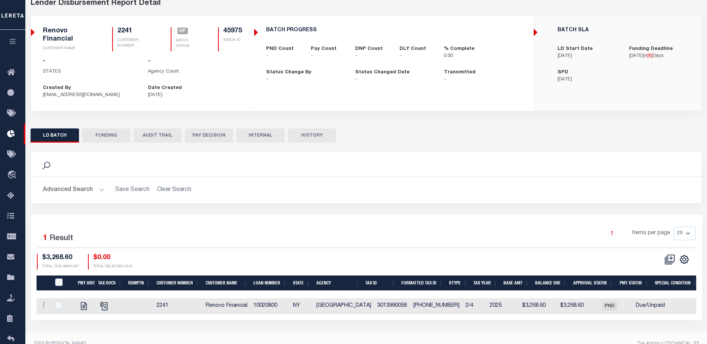
scroll to position [51, 0]
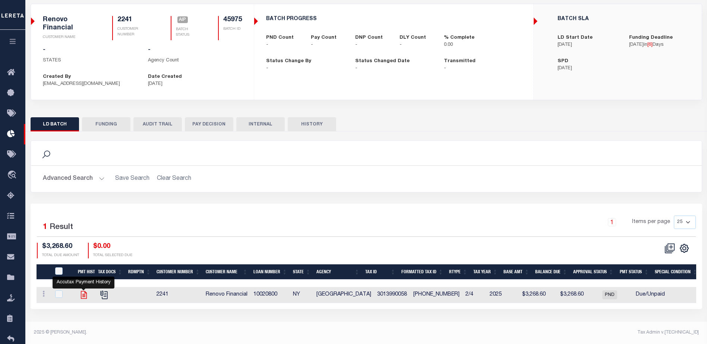
click at [83, 298] on icon at bounding box center [84, 295] width 10 height 10
checkbox input "true"
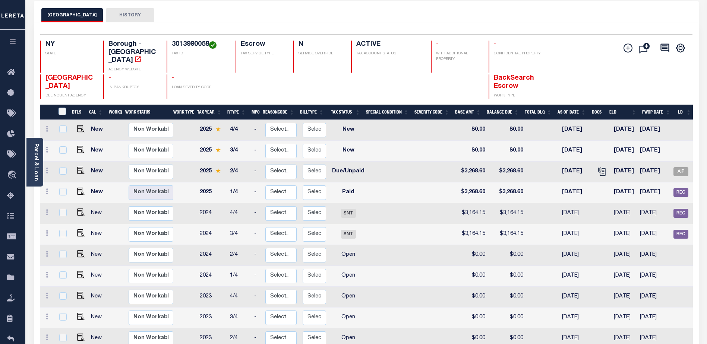
scroll to position [37, 0]
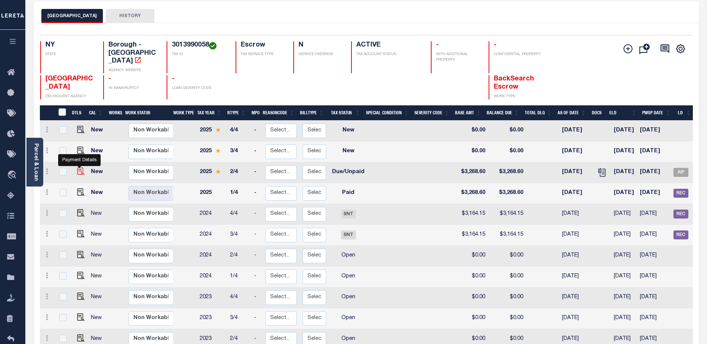
click at [79, 168] on img "" at bounding box center [80, 171] width 7 height 7
checkbox input "true"
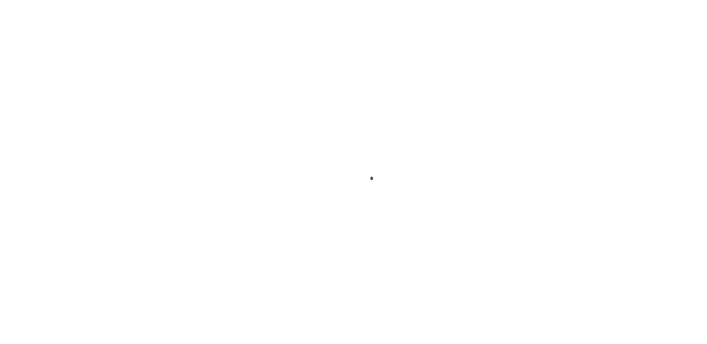
select select "DUE"
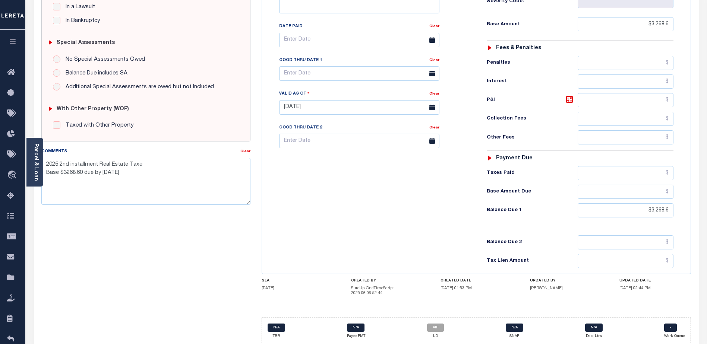
scroll to position [209, 0]
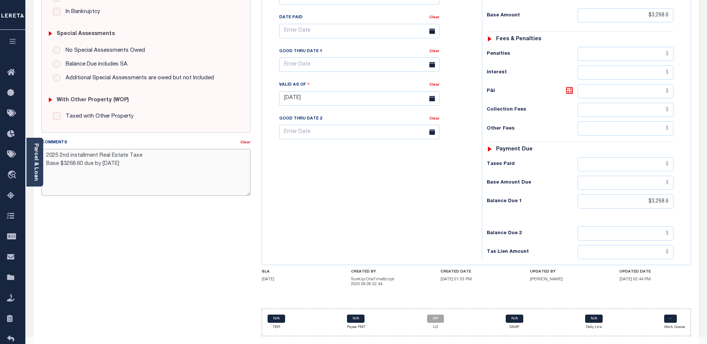
drag, startPoint x: 129, startPoint y: 166, endPoint x: 138, endPoint y: 166, distance: 8.9
click at [131, 166] on textarea "2025 2nd installment Real Estate Taxe Base $3268.60 due by [DATE]" at bounding box center [145, 172] width 209 height 47
click at [80, 171] on textarea "2025 2nd installment Real Estate Taxe Base $3268.60 due by [DATE] Per tax offic…" at bounding box center [145, 172] width 209 height 47
click at [78, 172] on textarea "2025 2nd installment Real Estate Taxe Base $3268.60 due by [DATE] Per tax offic…" at bounding box center [145, 172] width 209 height 47
click at [124, 189] on textarea "2025 2nd installment Real Estate Taxe Base $3268.60 due by [DATE] Per tax offic…" at bounding box center [145, 172] width 209 height 47
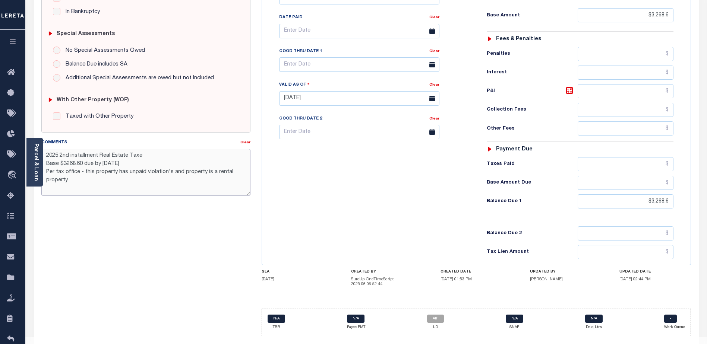
click at [152, 189] on textarea "2025 2nd installment Real Estate Taxe Base $3268.60 due by 10/01/25 Per tax off…" at bounding box center [145, 172] width 209 height 47
type textarea "2025 2nd installment Real Estate Taxe Base $3268.60 due by 10/01/25 Per tax off…"
click at [198, 273] on div "SPECIAL RISK NCE Date Clear - Select Status Code -" at bounding box center [146, 101] width 220 height 484
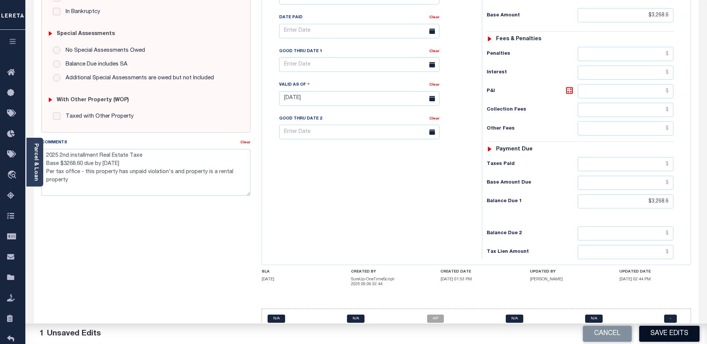
click at [663, 337] on button "Save Edits" at bounding box center [669, 334] width 60 height 16
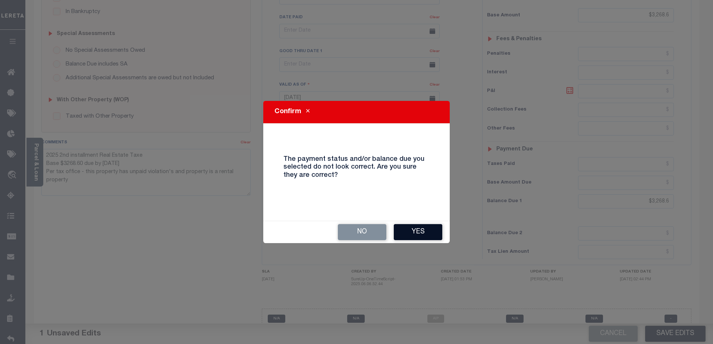
click at [419, 235] on button "Yes" at bounding box center [418, 232] width 48 height 16
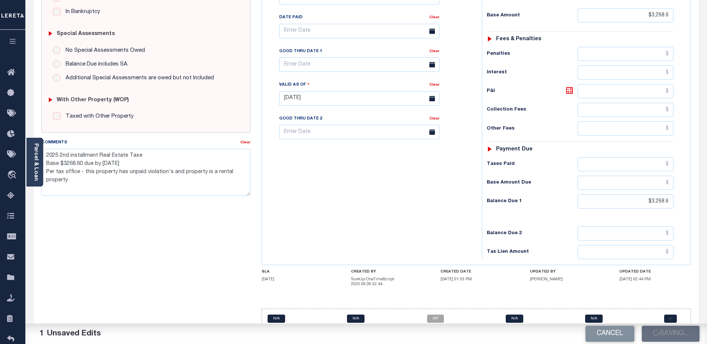
checkbox input "false"
type textarea "2025 2nd installment Real Estate Taxe Base $3268.60 due by 10/01/25 Per tax off…"
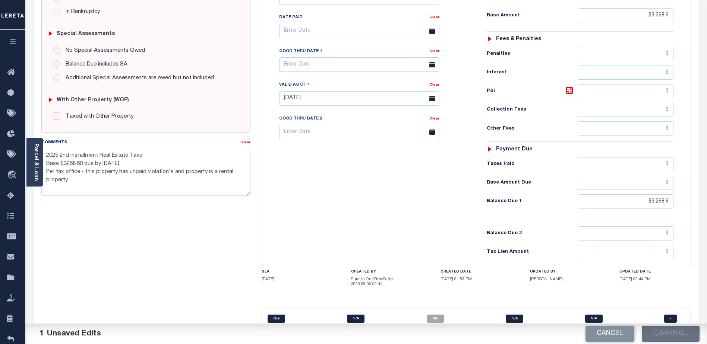
type input "$3,268.6"
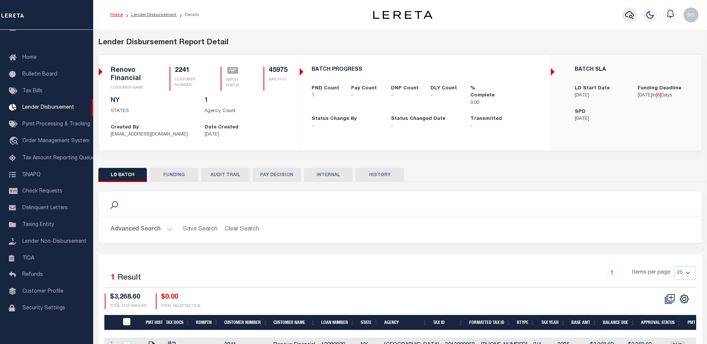
click at [631, 14] on icon "button" at bounding box center [629, 14] width 9 height 9
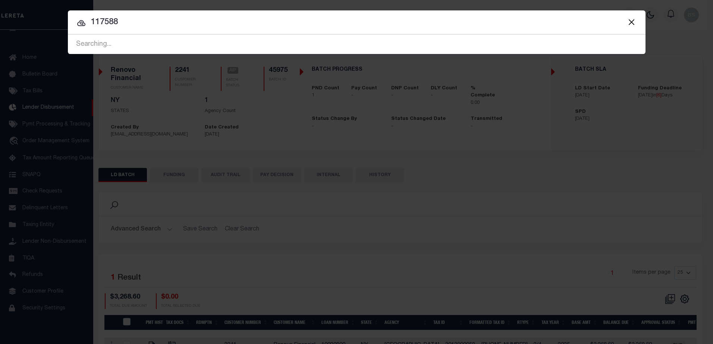
type input "117588"
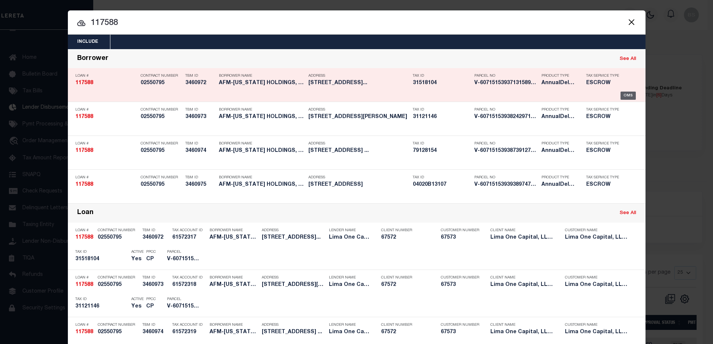
click at [628, 97] on div "OMS" at bounding box center [627, 96] width 15 height 8
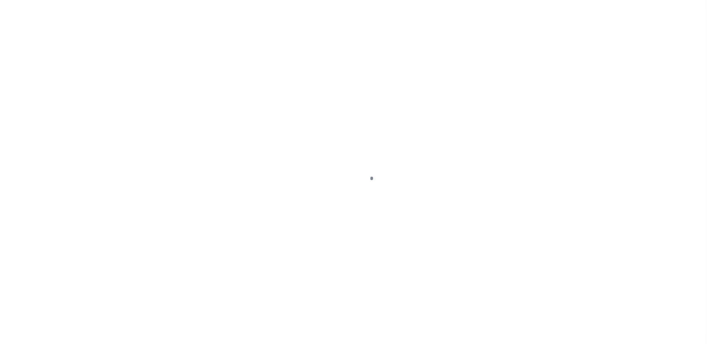
type input "[STREET_ADDRESS]"
radio input "true"
select select "Escrow"
select select
type input "[GEOGRAPHIC_DATA]"
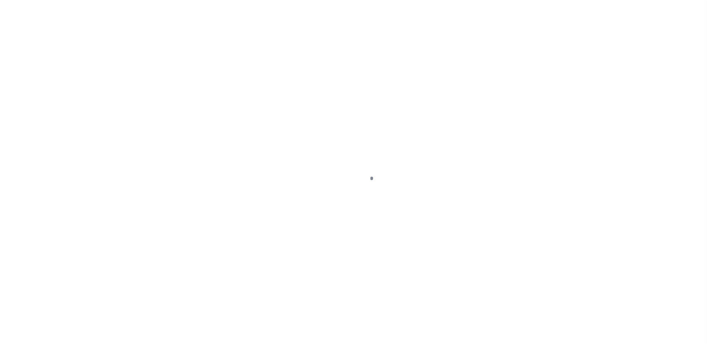
type input "117588-1"
type input "OH"
type textarea "COLLECTOR: ENTITY: PARCEL: 31518104"
type textarea "Compare"
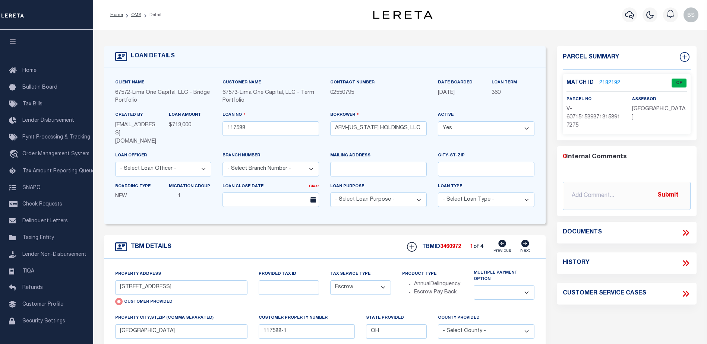
click at [607, 82] on link "2182192" at bounding box center [609, 83] width 21 height 8
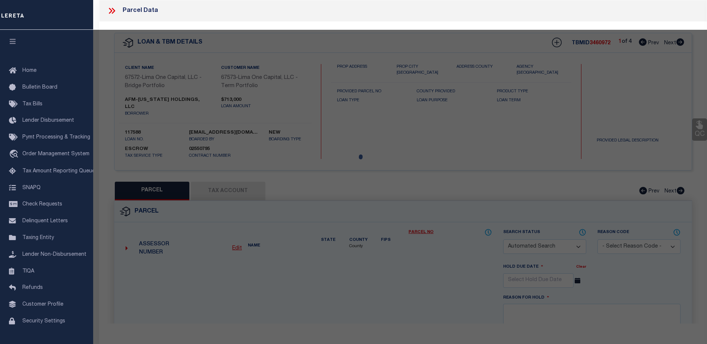
checkbox input "false"
select select "CP"
select select "AGW"
select select
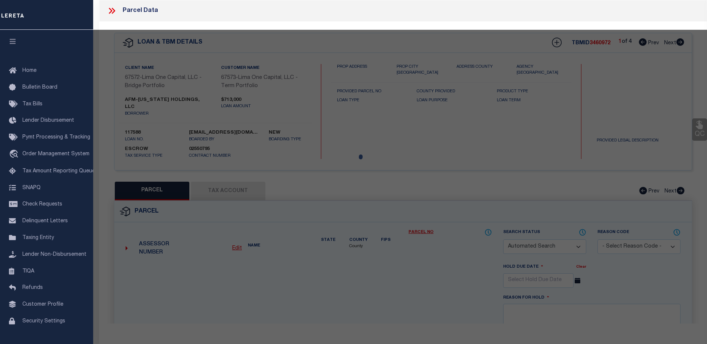
type input "[STREET_ADDRESS]"
checkbox input "false"
type input "[GEOGRAPHIC_DATA]"
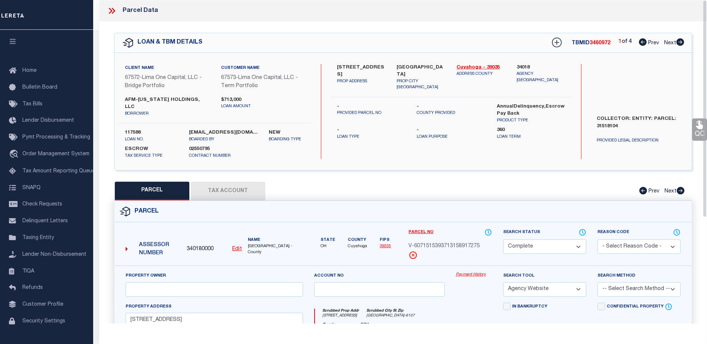
click at [468, 272] on link "Payment History" at bounding box center [474, 275] width 36 height 6
